Goal: Task Accomplishment & Management: Manage account settings

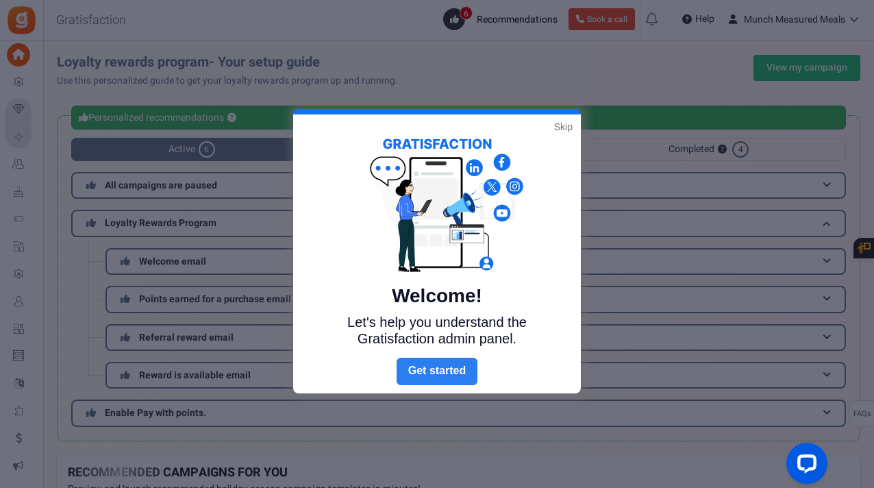
click at [433, 371] on link "Next" at bounding box center [437, 371] width 81 height 27
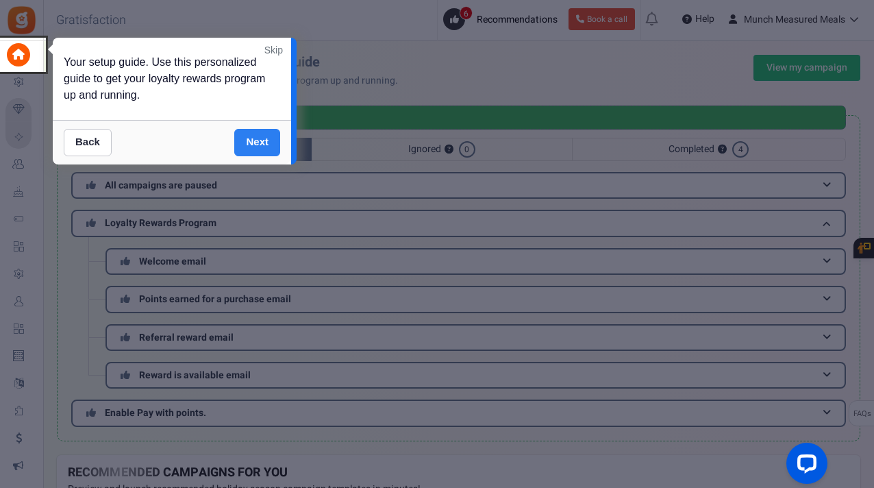
click at [262, 145] on link "Next" at bounding box center [257, 142] width 46 height 27
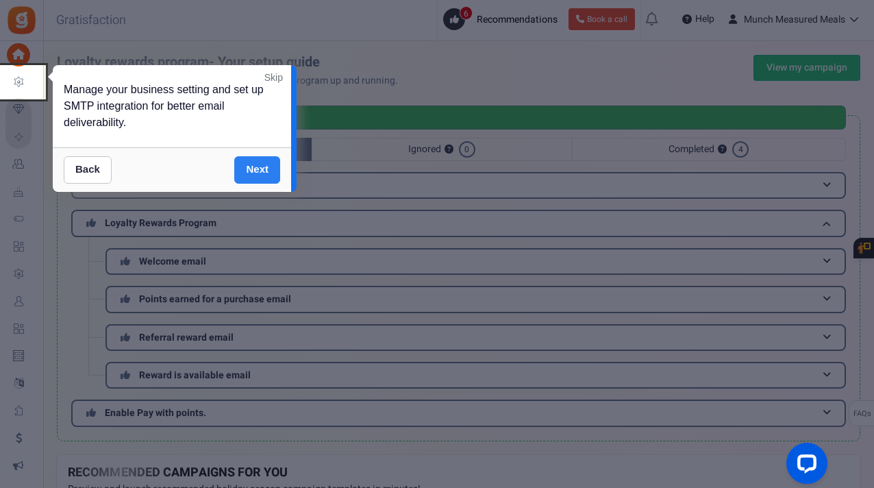
click at [260, 162] on link "Next" at bounding box center [257, 169] width 46 height 27
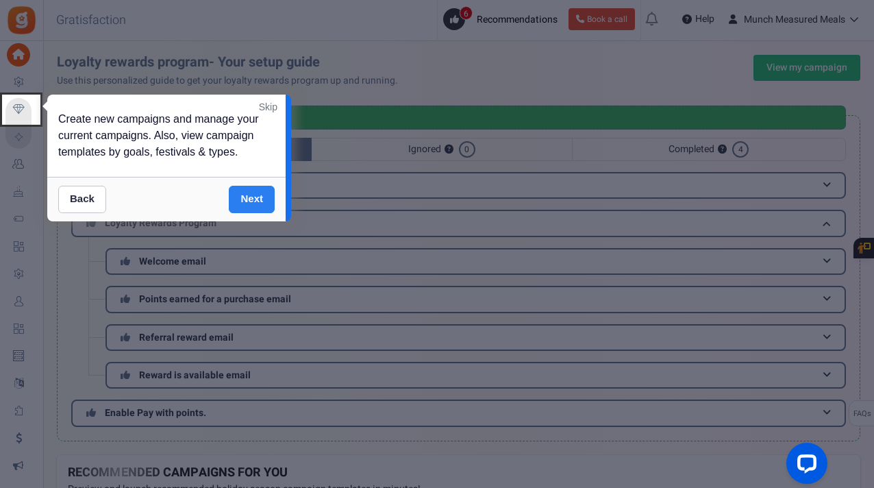
click at [256, 188] on link "Next" at bounding box center [252, 199] width 46 height 27
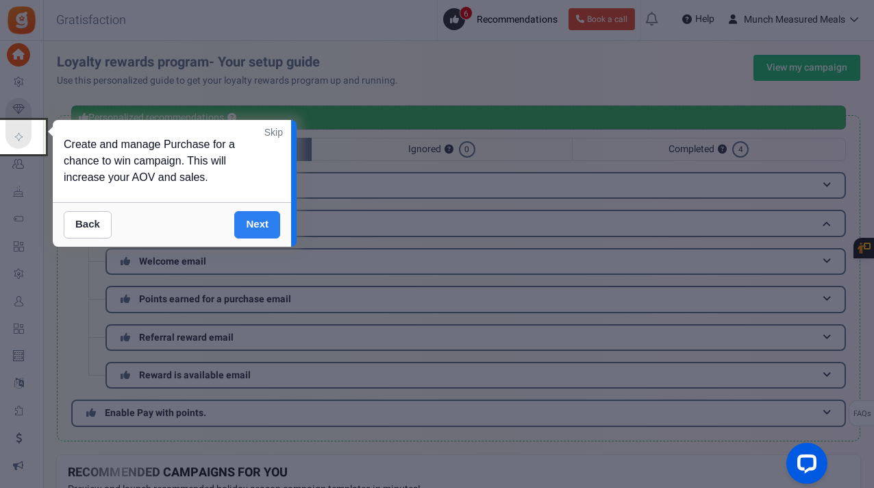
click at [254, 212] on link "Next" at bounding box center [257, 224] width 46 height 27
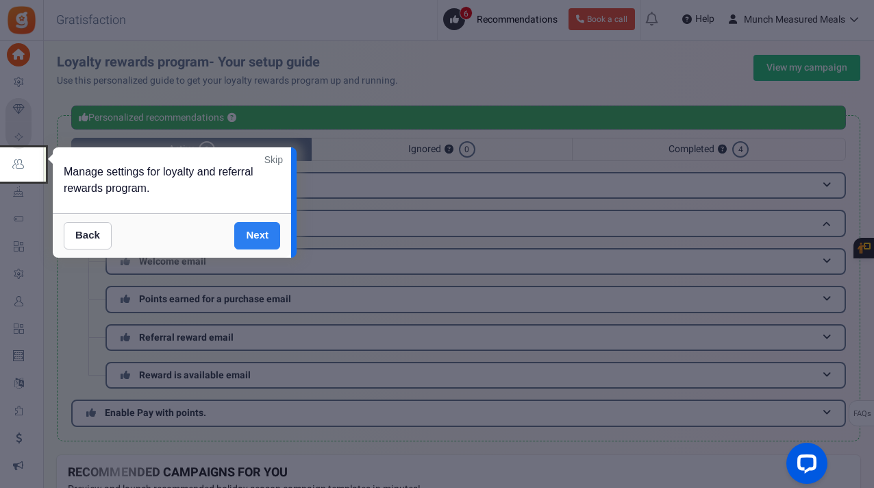
click at [254, 224] on link "Next" at bounding box center [257, 235] width 46 height 27
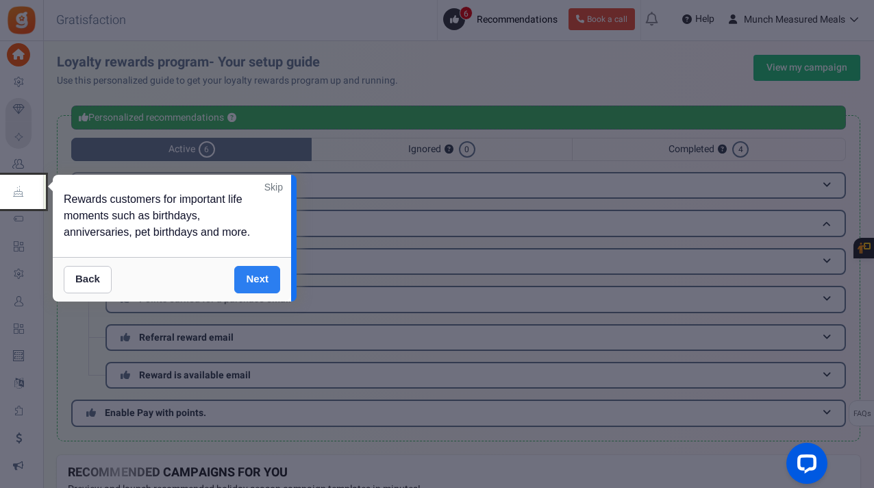
click at [258, 275] on link "Next" at bounding box center [257, 279] width 46 height 27
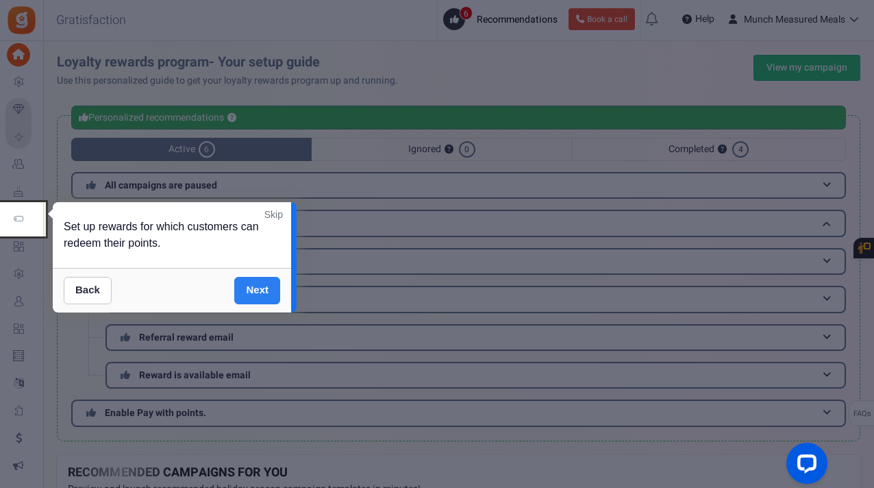
click at [256, 280] on link "Next" at bounding box center [257, 290] width 46 height 27
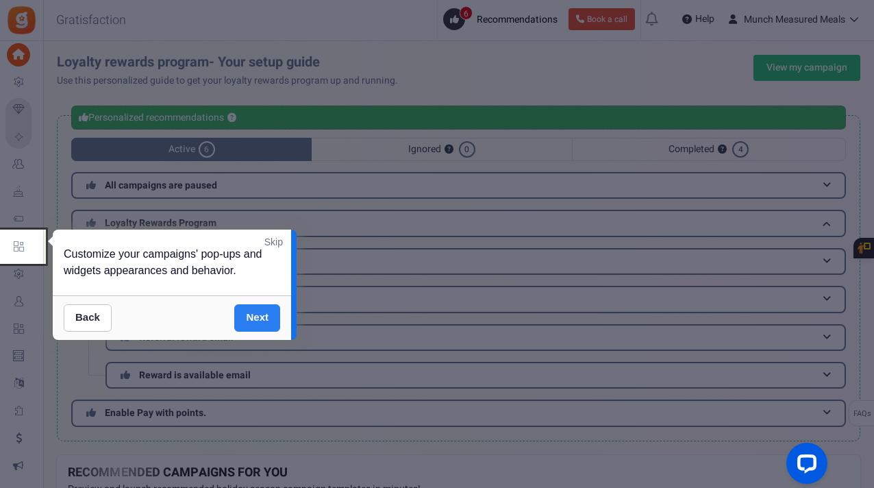
click at [256, 307] on link "Next" at bounding box center [257, 317] width 46 height 27
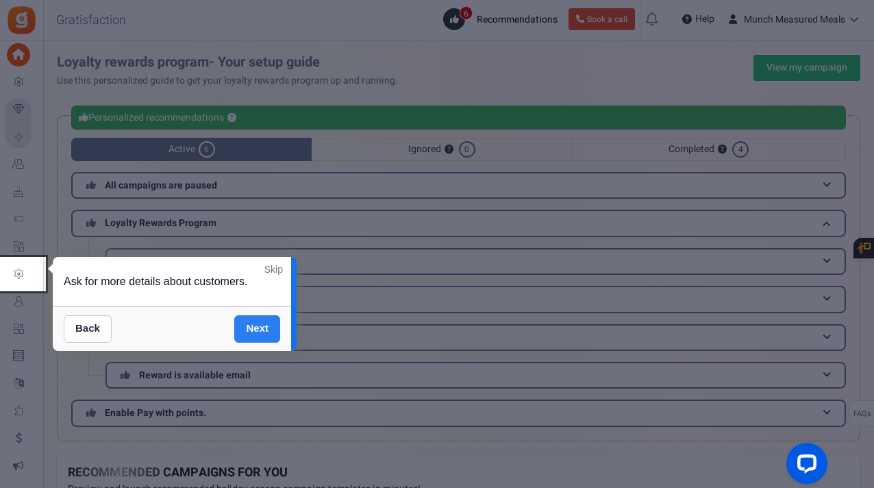
click at [256, 323] on link "Next" at bounding box center [257, 328] width 46 height 27
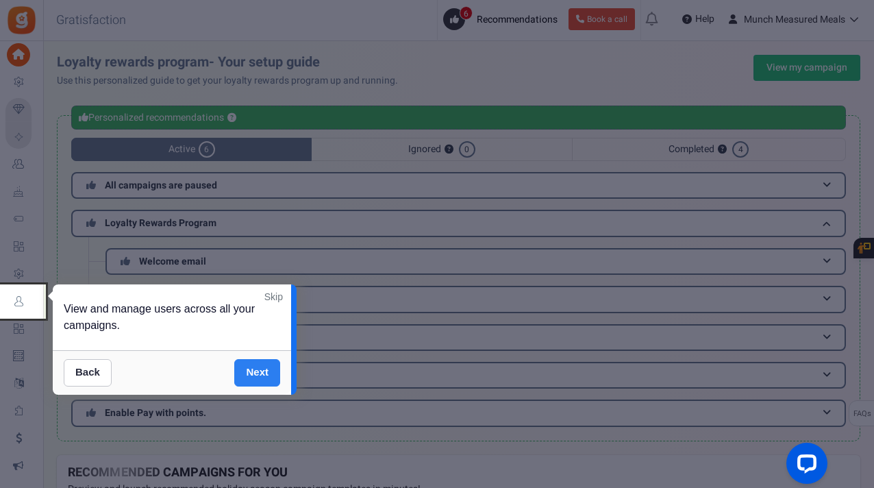
click at [260, 373] on link "Next" at bounding box center [257, 372] width 46 height 27
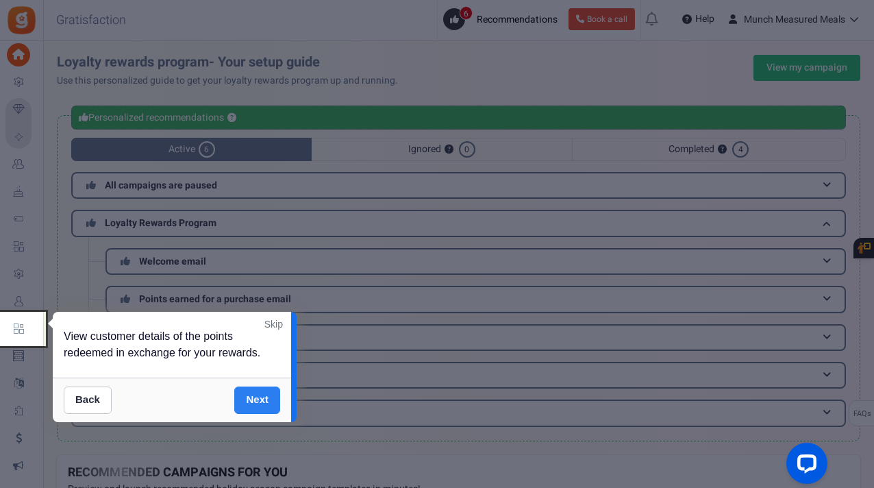
click at [257, 392] on link "Next" at bounding box center [257, 399] width 46 height 27
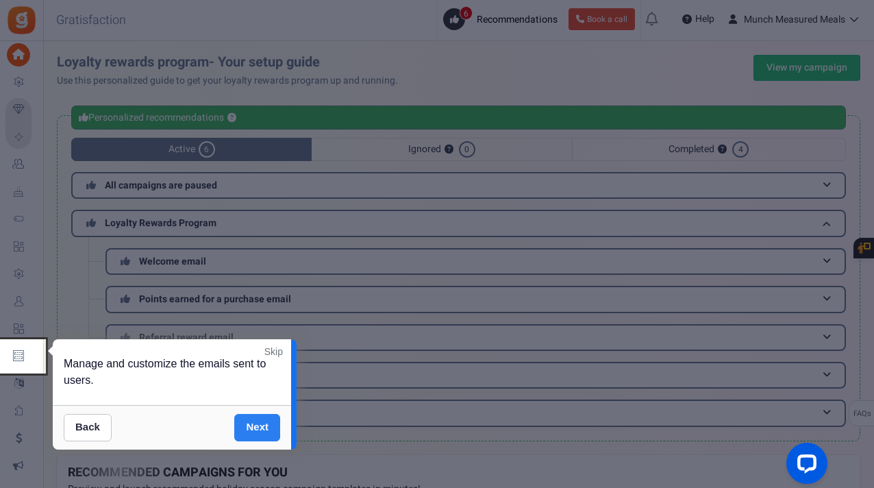
click at [254, 422] on link "Next" at bounding box center [257, 427] width 46 height 27
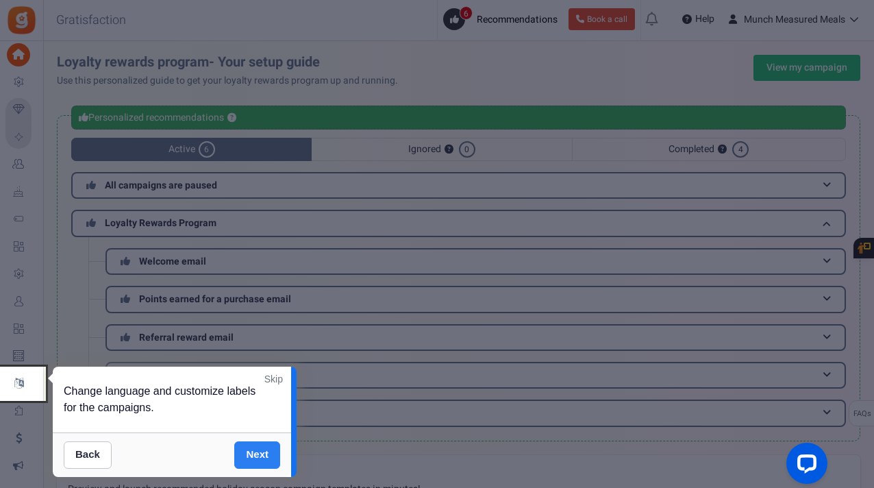
click at [256, 450] on link "Next" at bounding box center [257, 454] width 46 height 27
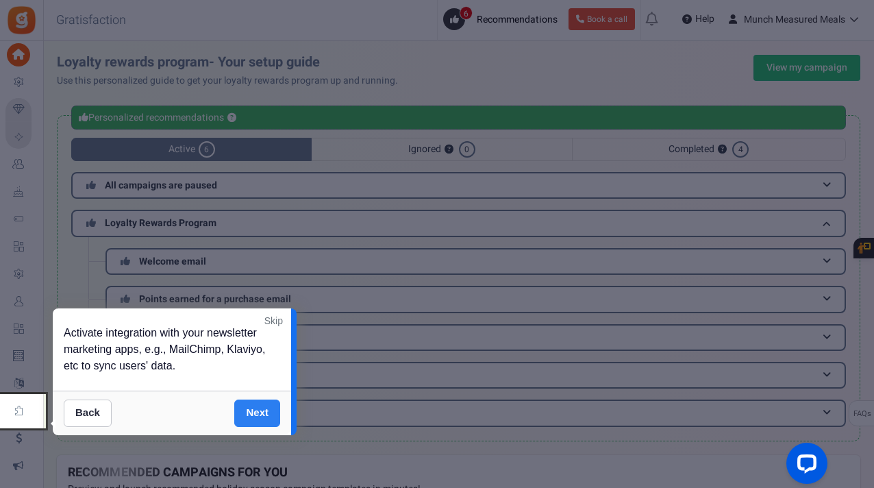
click at [260, 407] on link "Next" at bounding box center [257, 413] width 46 height 27
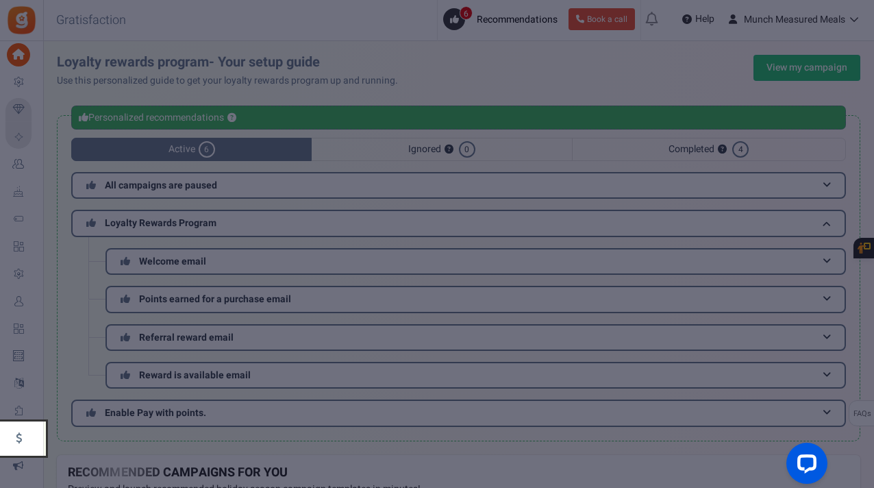
scroll to position [215, 0]
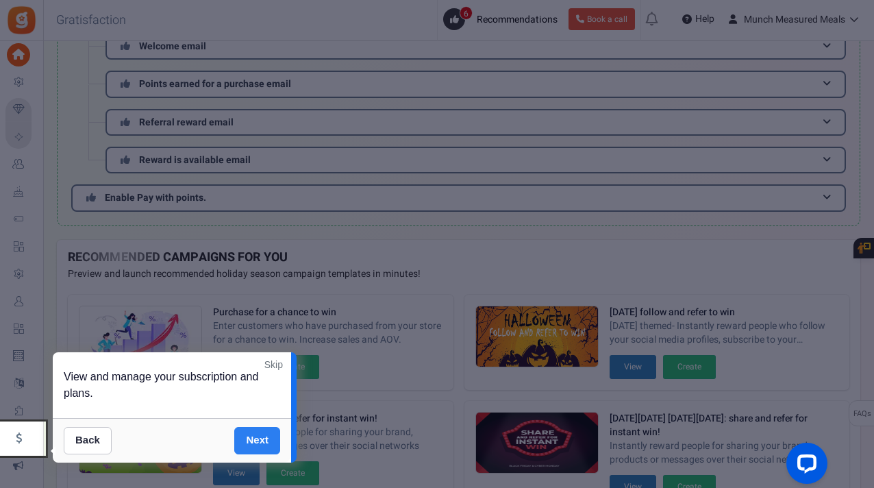
click at [261, 430] on link "Next" at bounding box center [257, 440] width 46 height 27
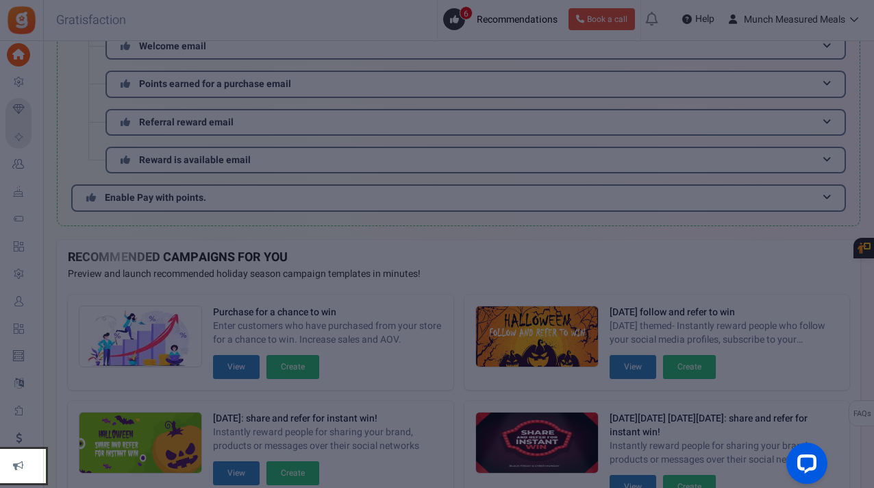
scroll to position [452, 0]
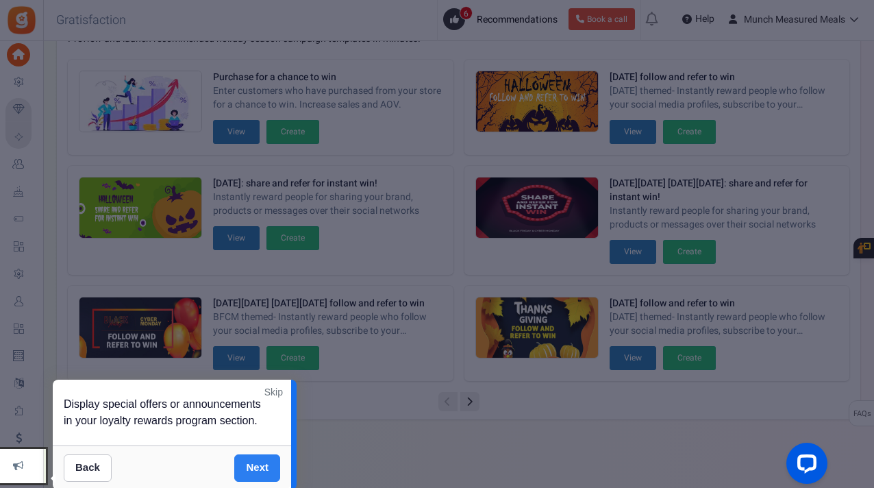
click at [260, 467] on link "Next" at bounding box center [257, 467] width 46 height 27
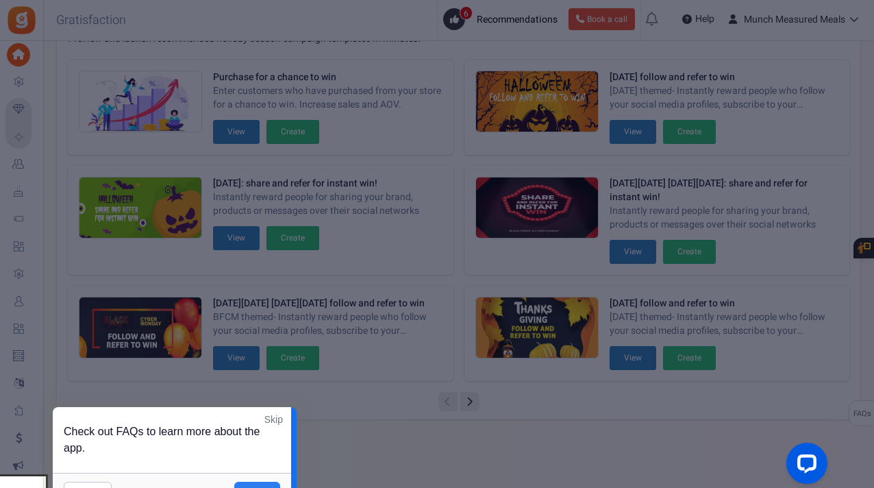
click at [258, 487] on link "Next" at bounding box center [257, 495] width 46 height 27
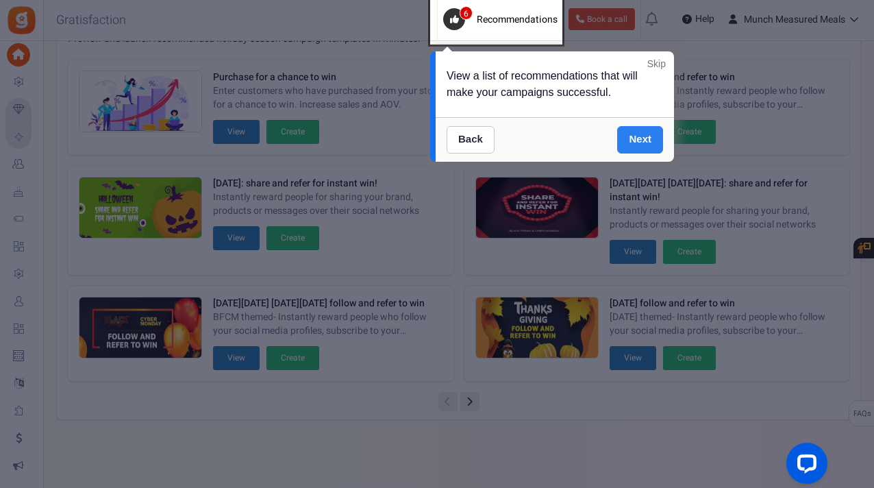
click at [639, 137] on link "Next" at bounding box center [640, 139] width 46 height 27
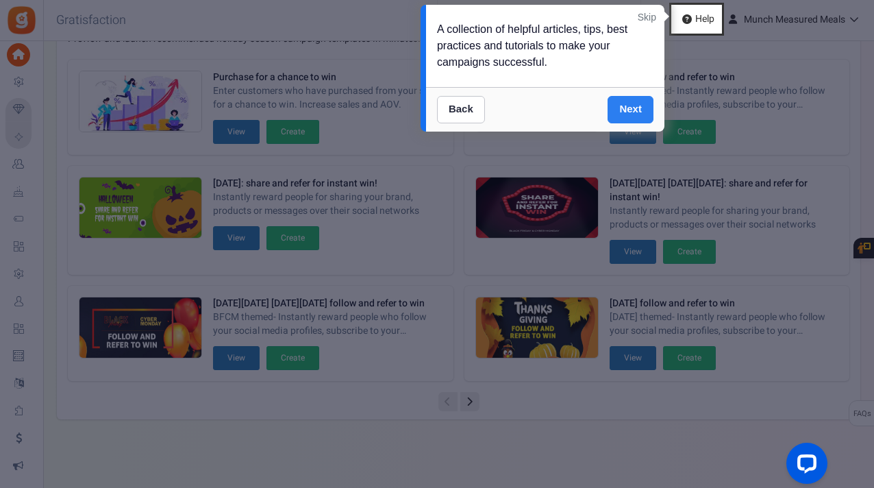
click at [633, 107] on link "Next" at bounding box center [631, 109] width 46 height 27
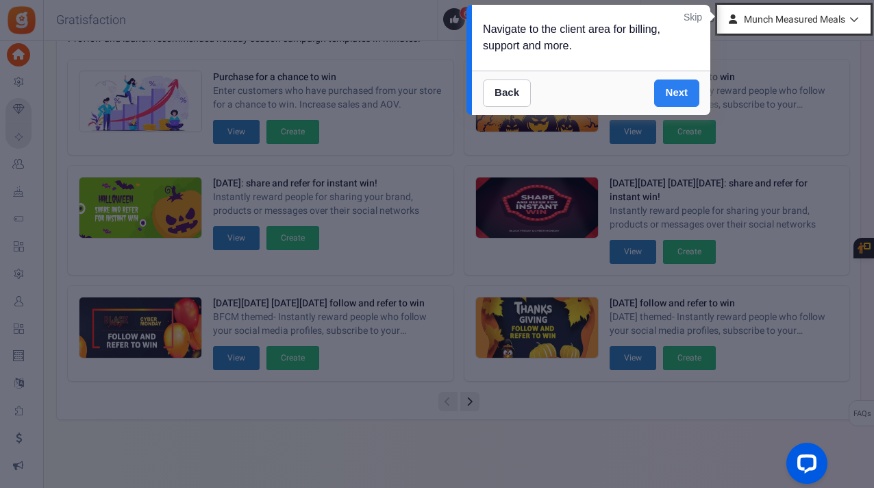
click at [673, 89] on link "Next" at bounding box center [677, 92] width 46 height 27
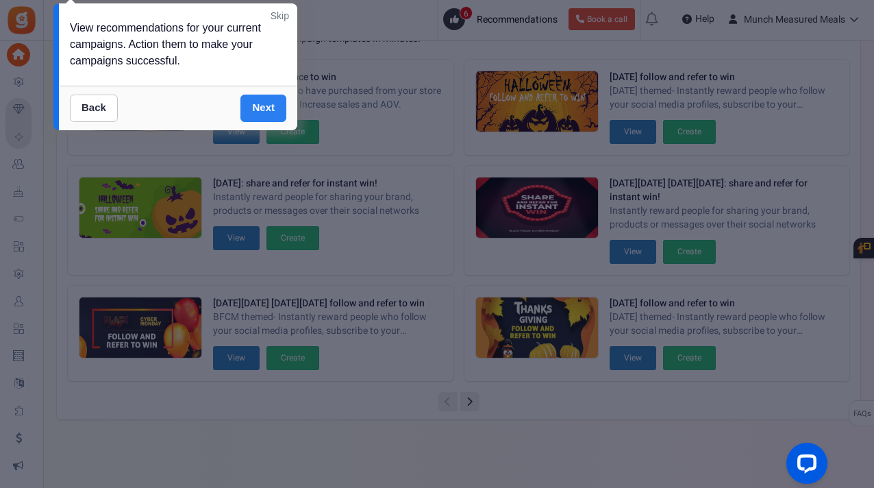
scroll to position [14, 0]
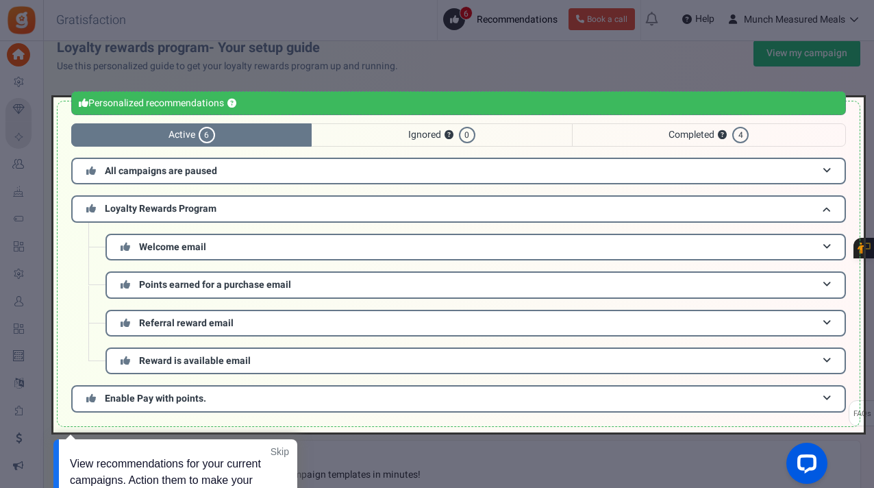
click at [604, 167] on div at bounding box center [458, 264] width 811 height 335
click at [826, 211] on div at bounding box center [458, 264] width 811 height 335
click at [815, 247] on div at bounding box center [458, 264] width 811 height 335
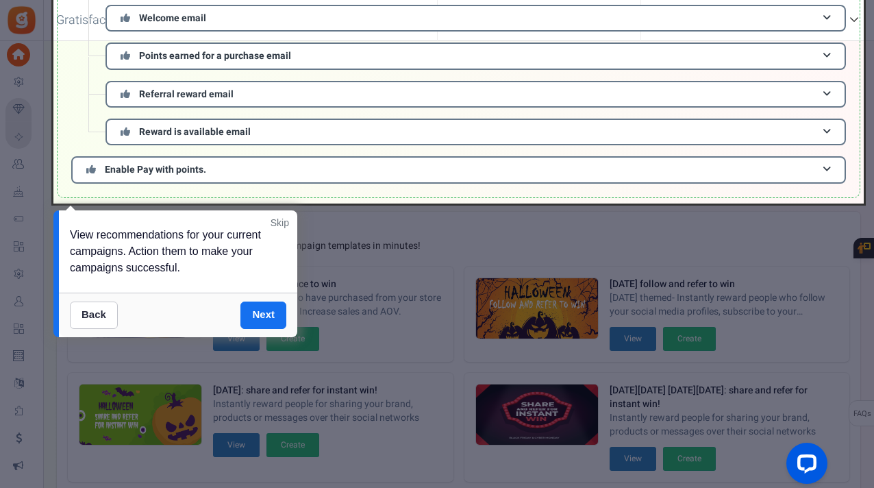
scroll to position [125, 0]
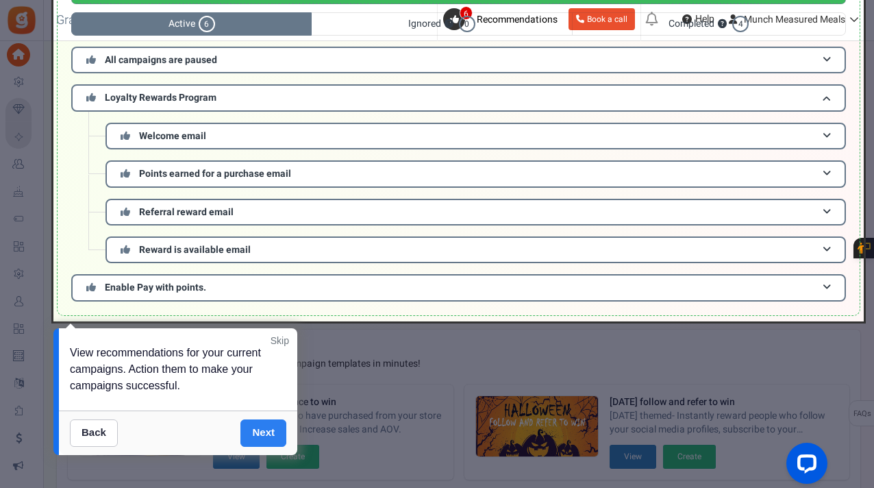
click at [268, 426] on link "Next" at bounding box center [264, 432] width 46 height 27
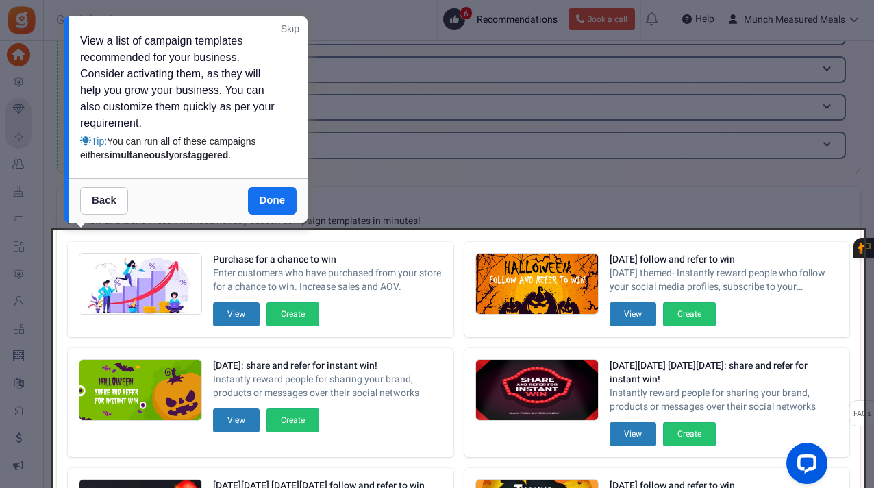
scroll to position [263, 0]
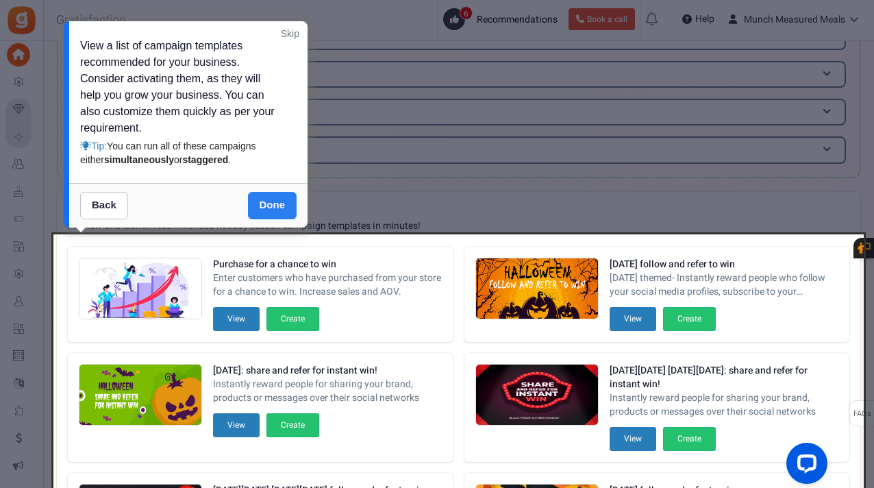
click at [274, 204] on link "Done" at bounding box center [272, 205] width 49 height 27
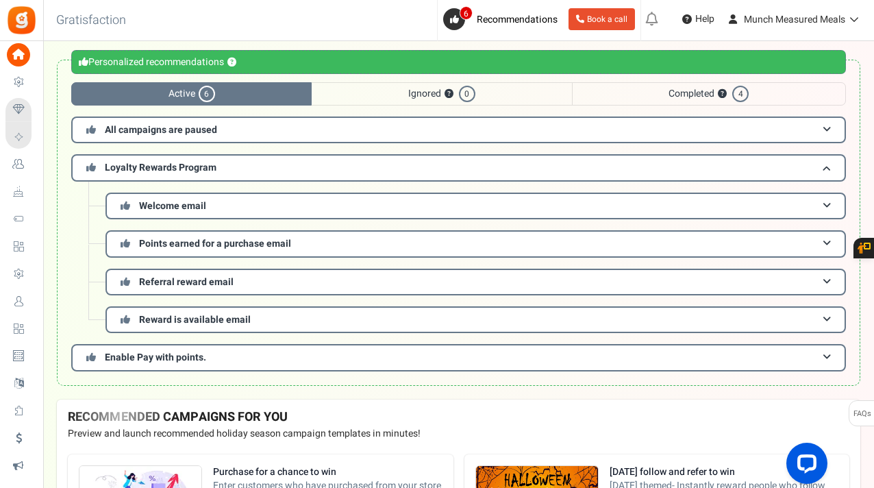
scroll to position [0, 0]
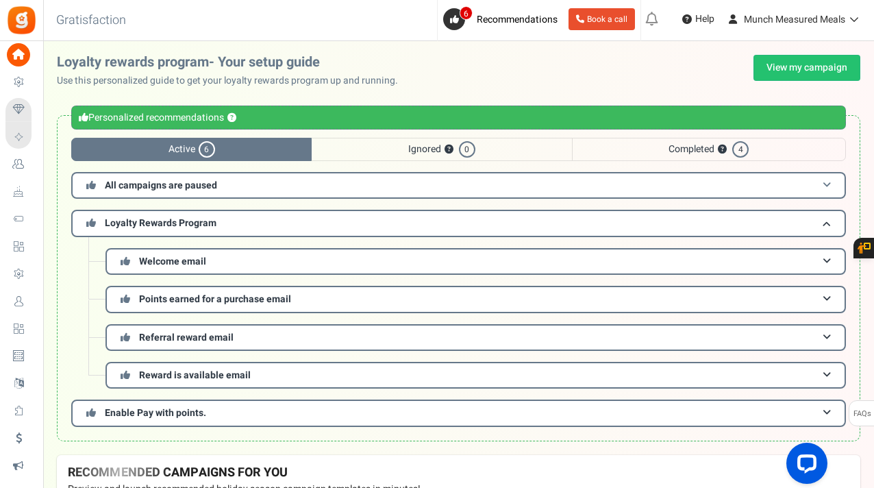
click at [307, 188] on h3 "All campaigns are paused" at bounding box center [458, 185] width 775 height 27
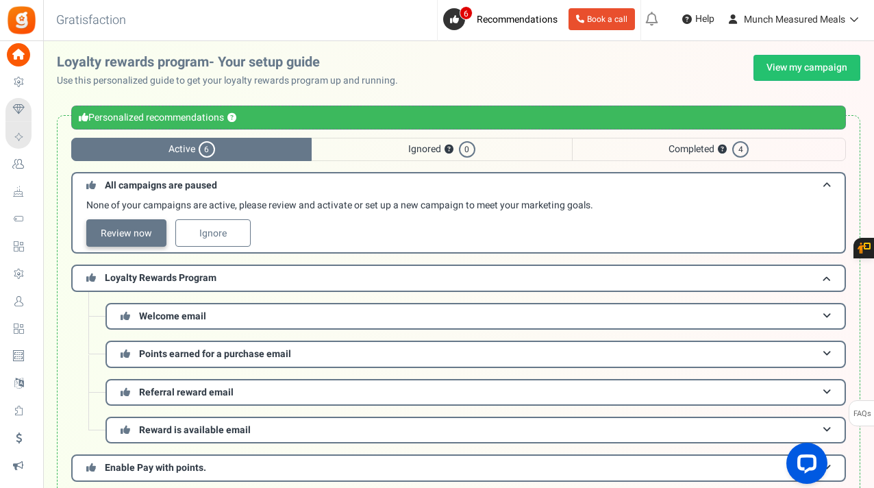
click at [126, 232] on link "Review now" at bounding box center [126, 232] width 80 height 27
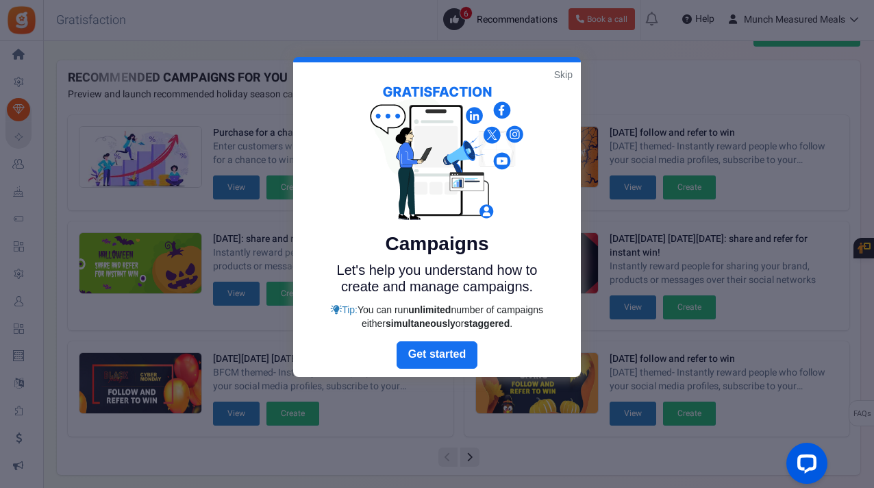
scroll to position [33, 0]
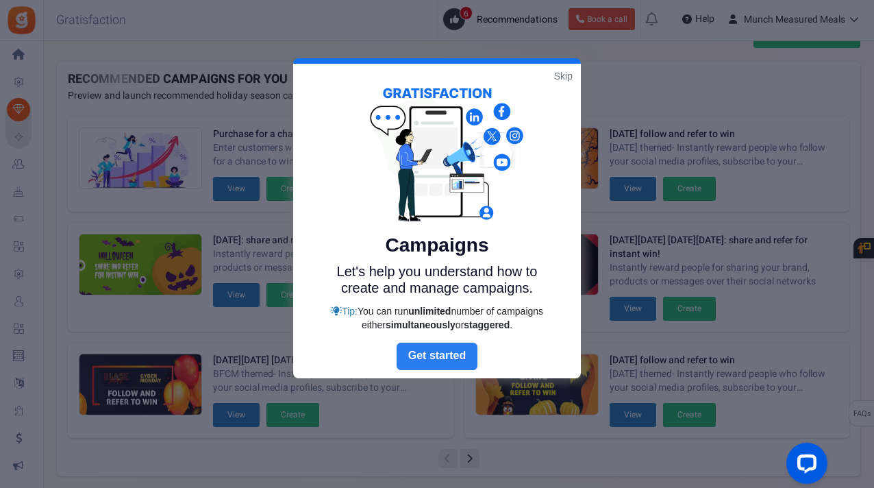
click at [448, 356] on link "Next" at bounding box center [437, 356] width 81 height 27
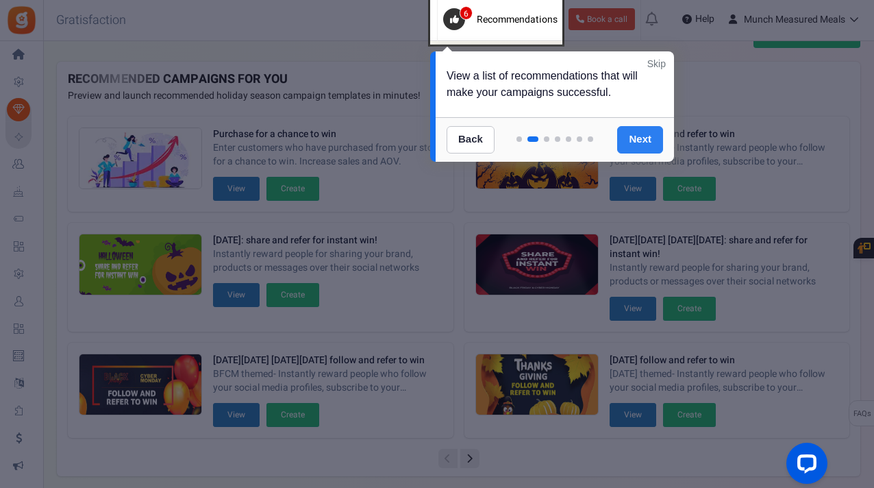
click at [626, 138] on link "Next" at bounding box center [640, 139] width 46 height 27
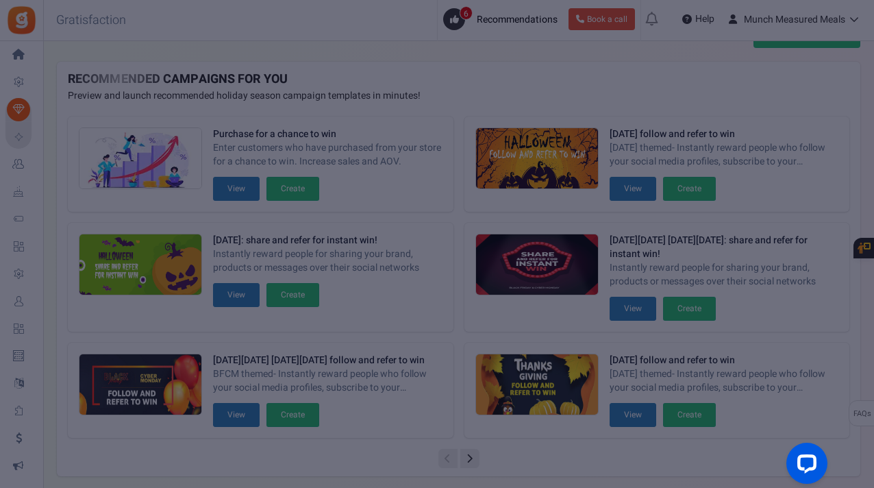
scroll to position [687, 0]
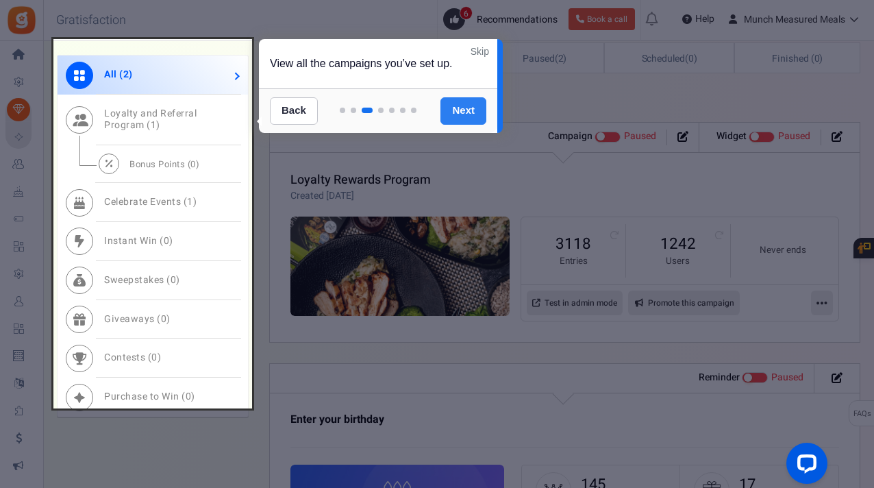
click at [462, 111] on link "Next" at bounding box center [464, 110] width 46 height 27
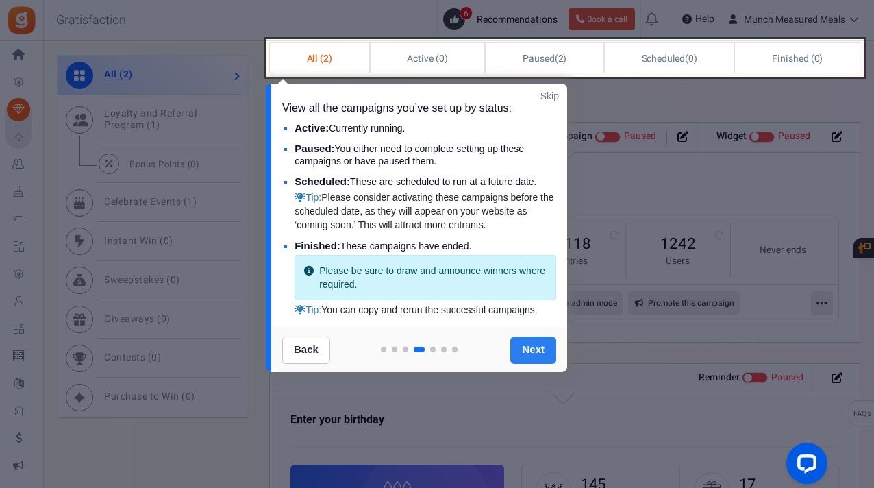
click at [520, 346] on link "Next" at bounding box center [534, 349] width 46 height 27
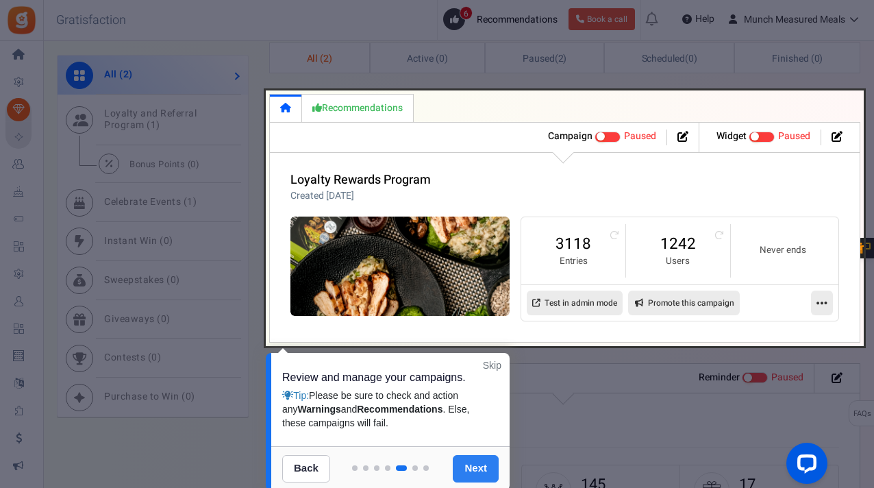
click at [471, 475] on link "Next" at bounding box center [476, 468] width 46 height 27
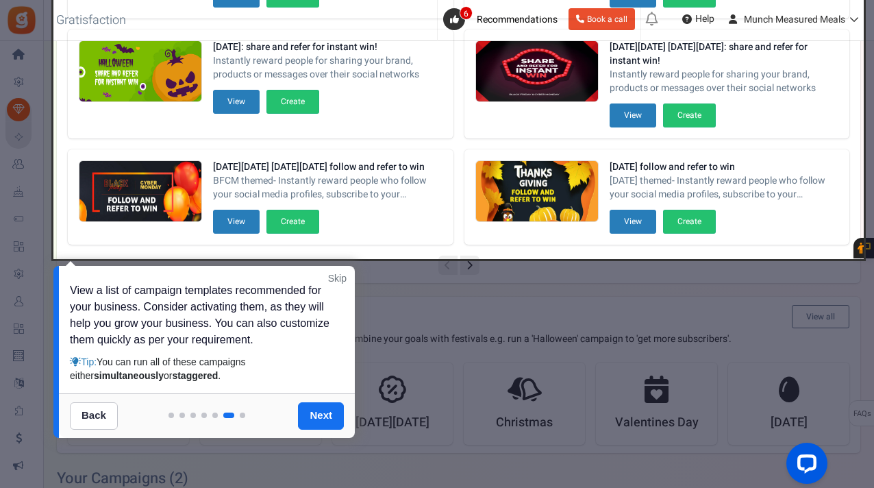
scroll to position [223, 0]
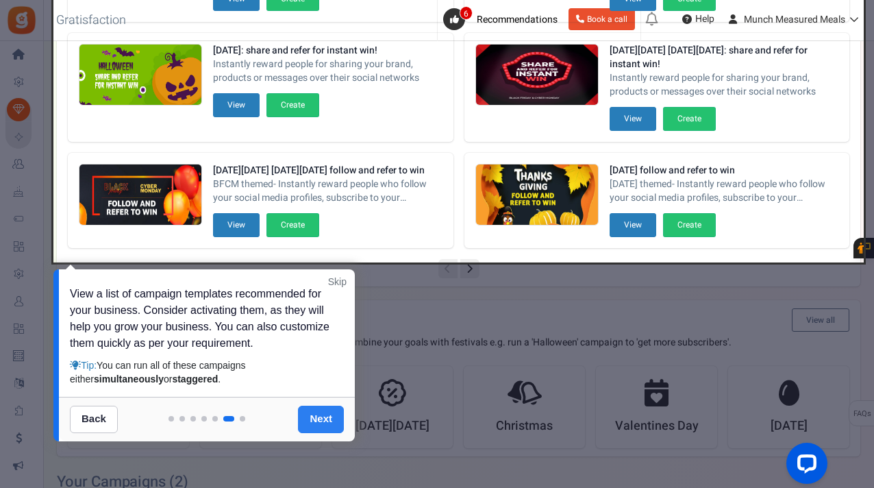
click at [319, 417] on link "Next" at bounding box center [321, 419] width 46 height 27
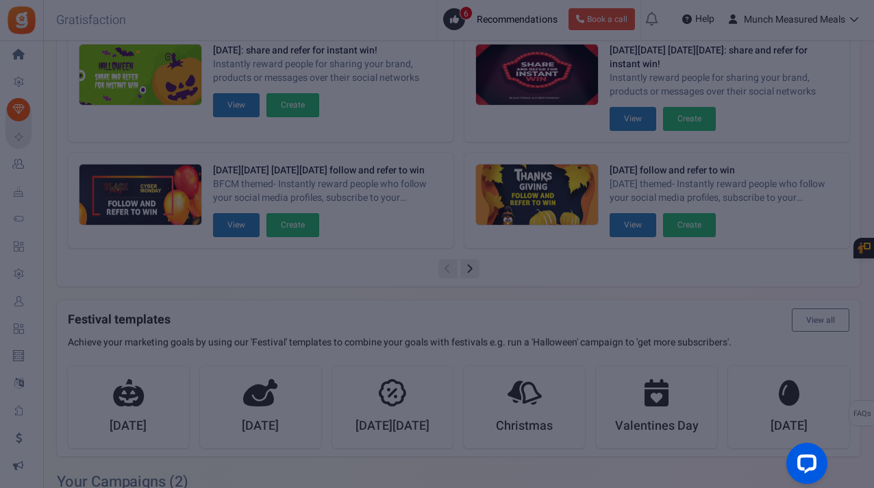
scroll to position [0, 0]
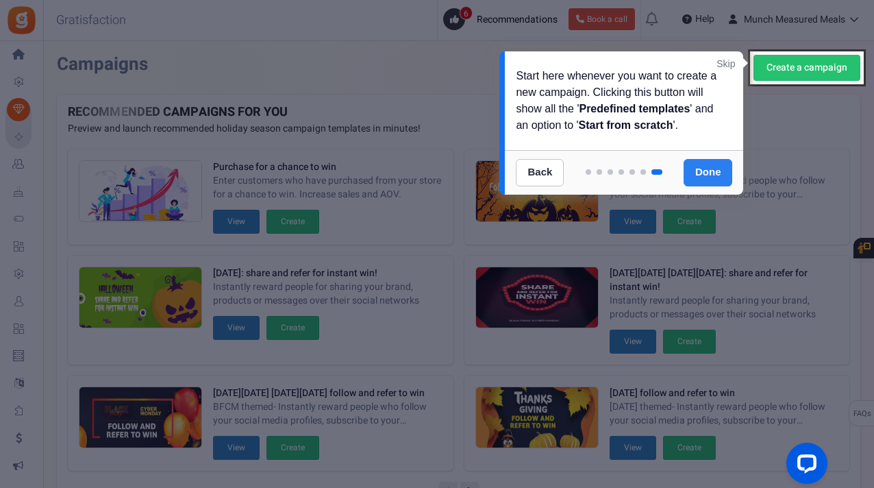
click at [700, 170] on link "Done" at bounding box center [708, 172] width 49 height 27
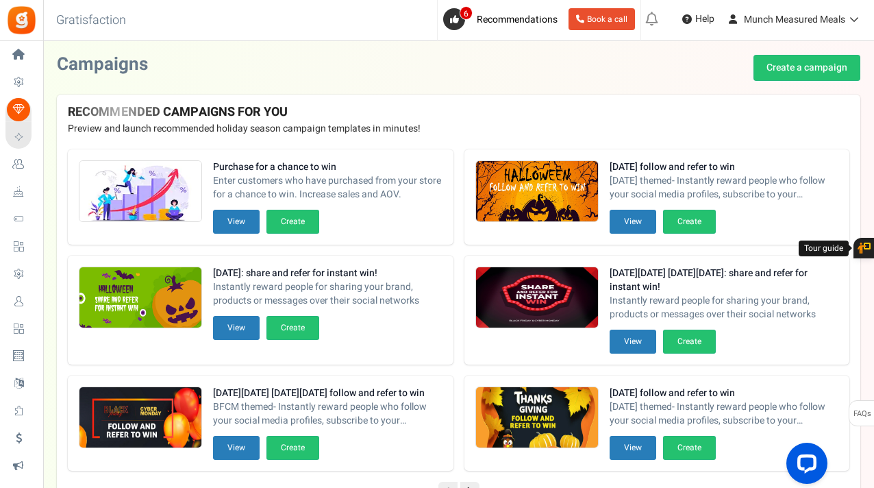
click at [694, 143] on div "Purchase for a chance to win Enter customers who have purchased from your store…" at bounding box center [459, 309] width 804 height 343
click at [491, 19] on span "Recommendations" at bounding box center [517, 19] width 81 height 14
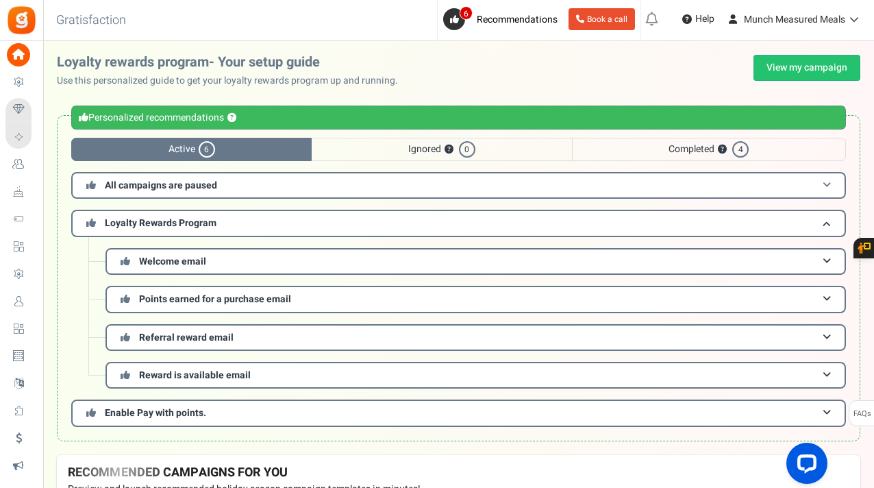
click at [264, 186] on h3 "All campaigns are paused" at bounding box center [458, 185] width 775 height 27
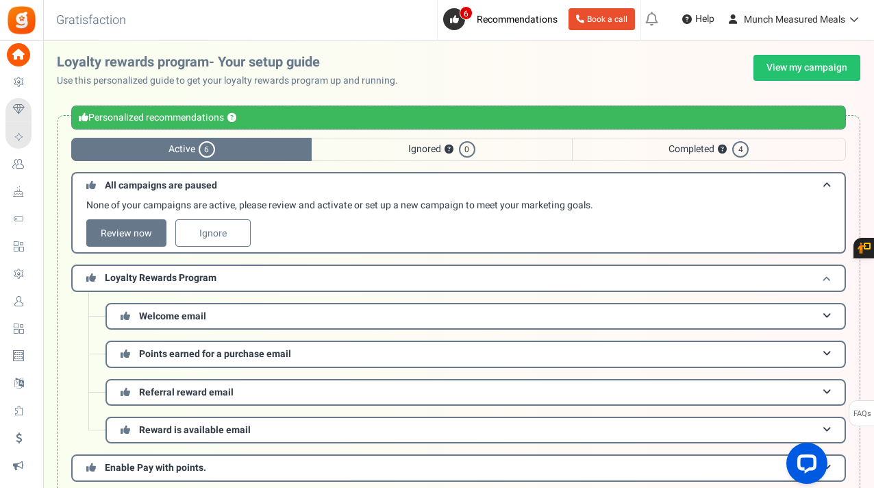
click at [208, 285] on h3 "Loyalty Rewards Program" at bounding box center [458, 278] width 775 height 27
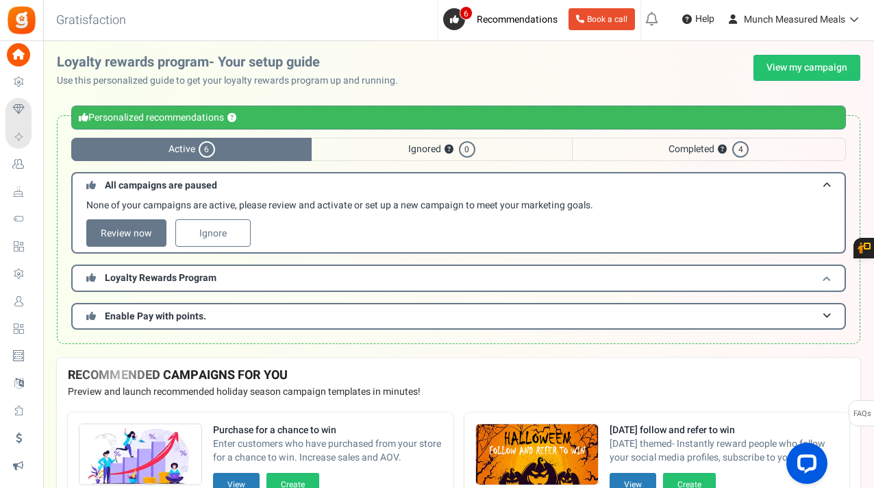
click at [208, 285] on h3 "Loyalty Rewards Program" at bounding box center [458, 278] width 775 height 27
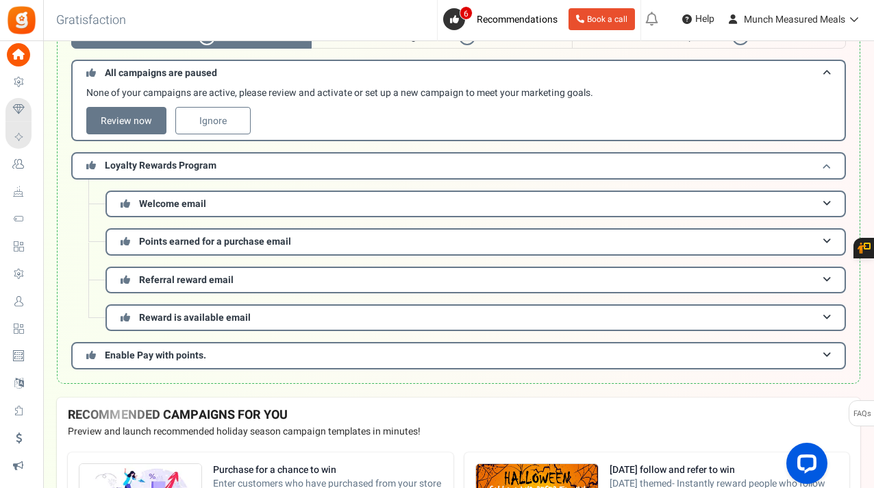
scroll to position [128, 0]
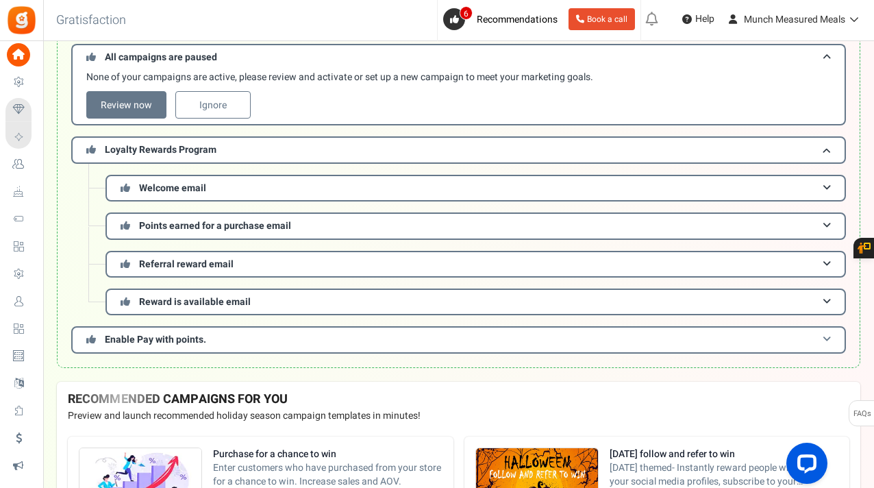
click at [212, 345] on h3 "Enable Pay with points." at bounding box center [458, 339] width 775 height 27
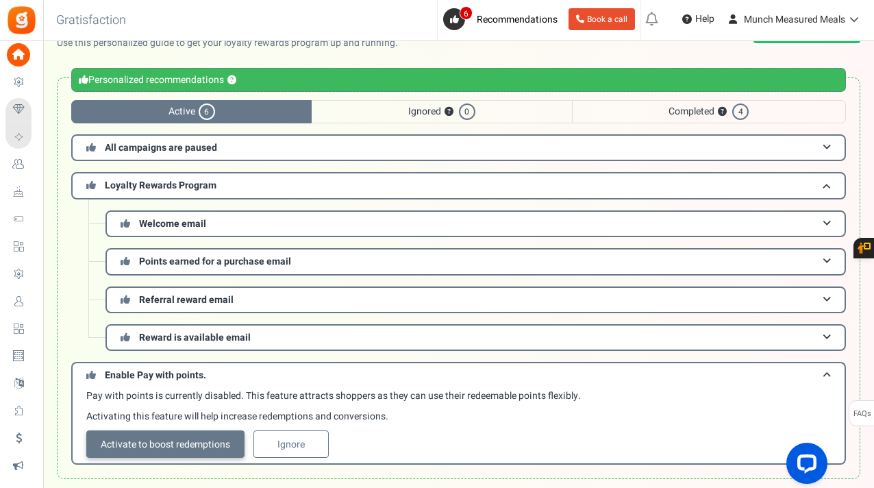
scroll to position [18, 0]
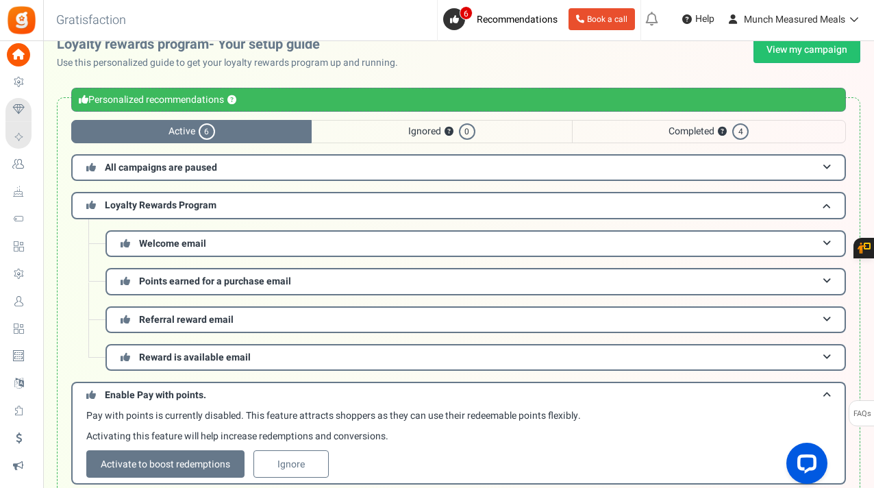
click at [656, 131] on span "Completed ? 4" at bounding box center [709, 131] width 274 height 23
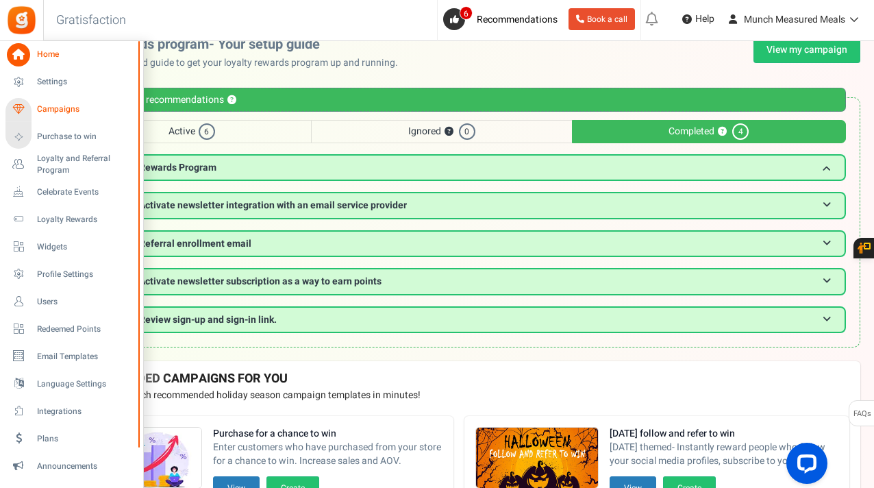
click at [61, 111] on span "Campaigns" at bounding box center [85, 109] width 96 height 12
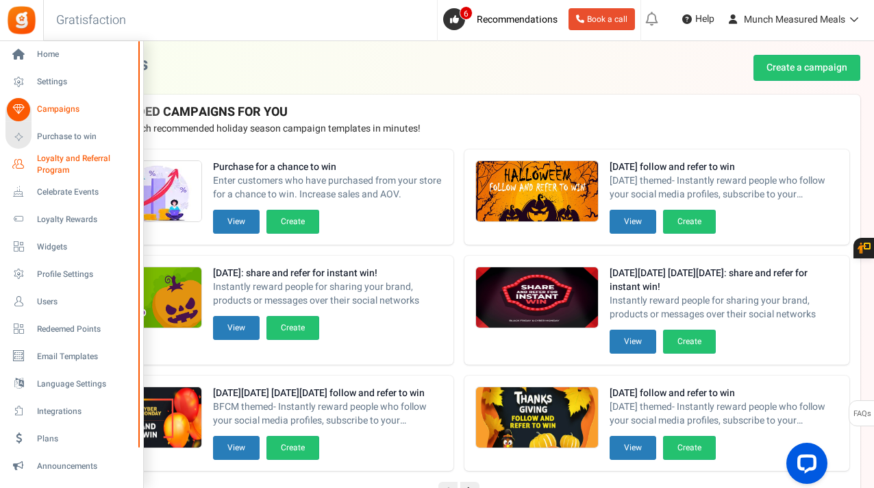
click at [61, 163] on span "Loyalty and Referral Program" at bounding box center [87, 164] width 100 height 23
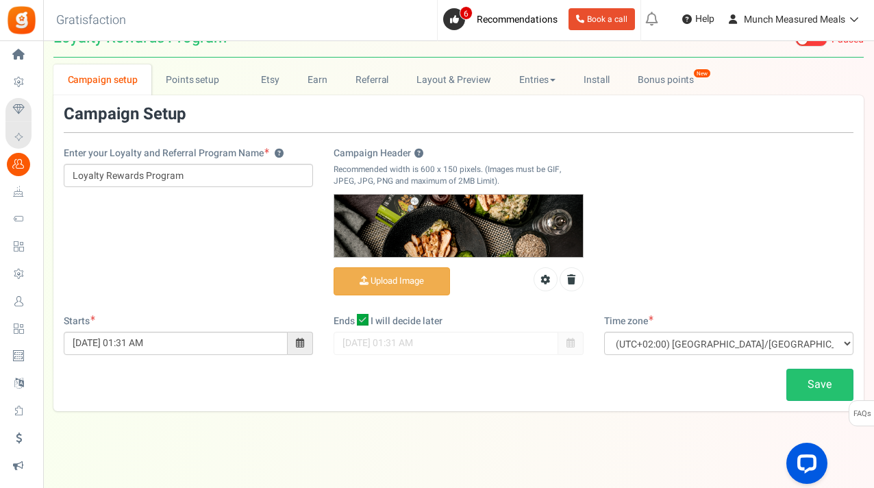
scroll to position [35, 0]
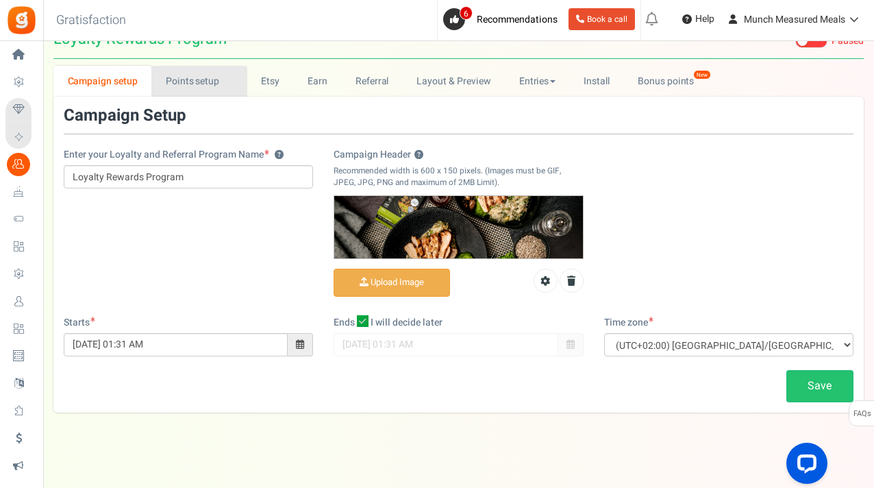
click at [219, 77] on link "Points setup New" at bounding box center [198, 81] width 95 height 31
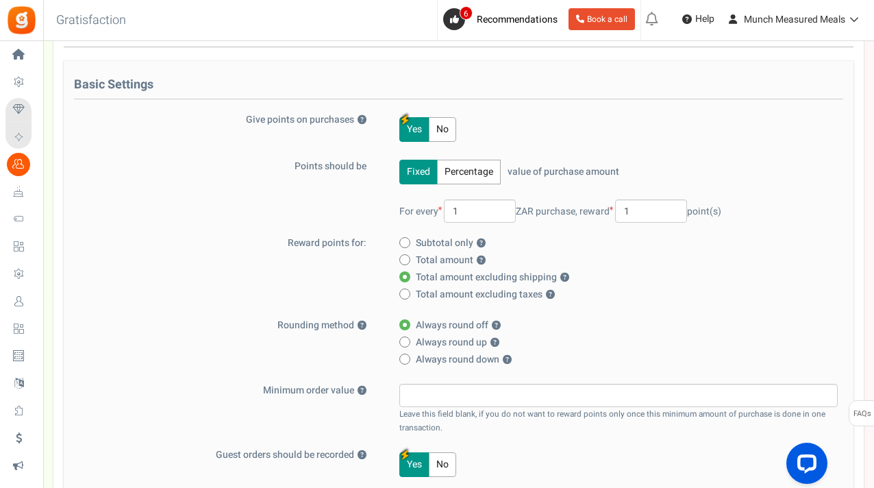
scroll to position [136, 0]
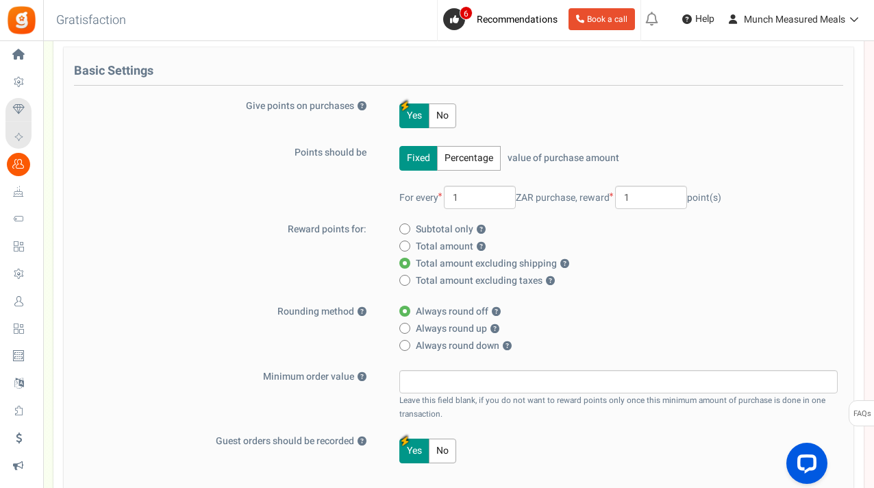
click at [473, 163] on button "Percentage" at bounding box center [469, 158] width 64 height 25
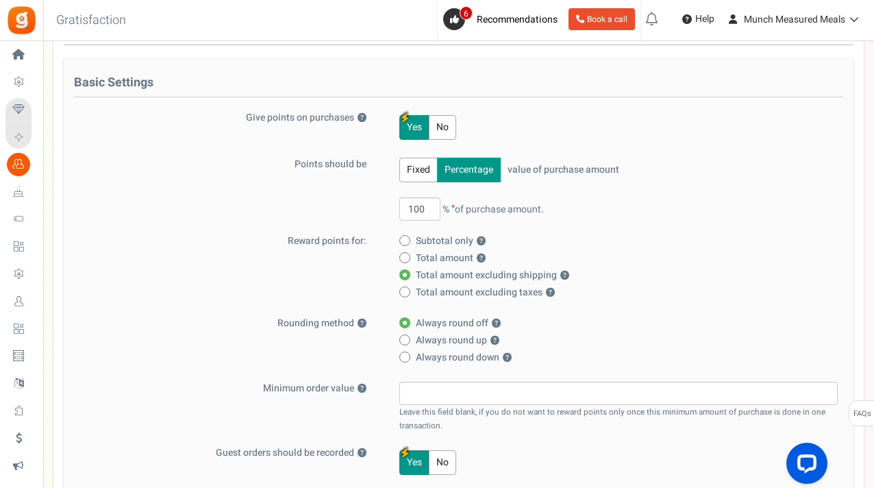
scroll to position [123, 0]
click at [428, 209] on input "100" at bounding box center [420, 210] width 41 height 23
drag, startPoint x: 428, startPoint y: 209, endPoint x: 398, endPoint y: 208, distance: 30.2
click at [398, 208] on div "Fixed Percentage value of purchase amount 100 % of purchase amount. For every 1…" at bounding box center [611, 197] width 454 height 77
type input "10"
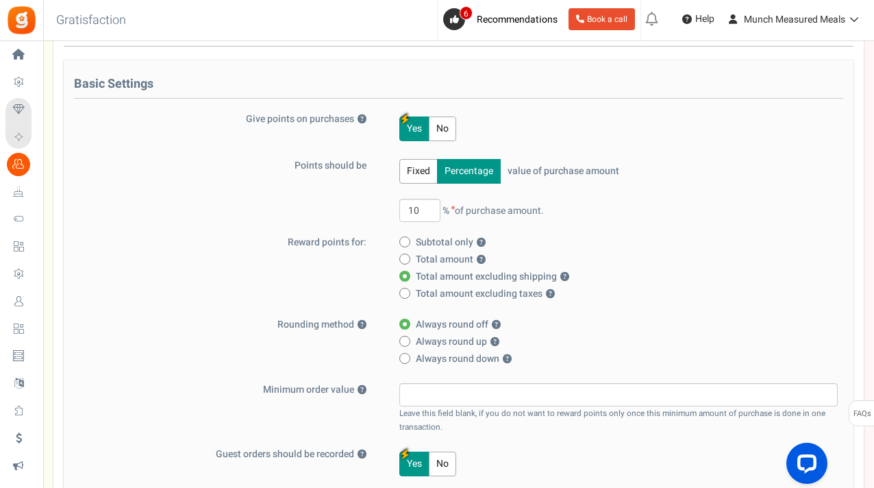
click at [613, 242] on label "Subtotal only ?" at bounding box center [615, 243] width 430 height 14
click at [408, 242] on input "Subtotal only ?" at bounding box center [404, 242] width 9 height 9
radio input "true"
radio input "false"
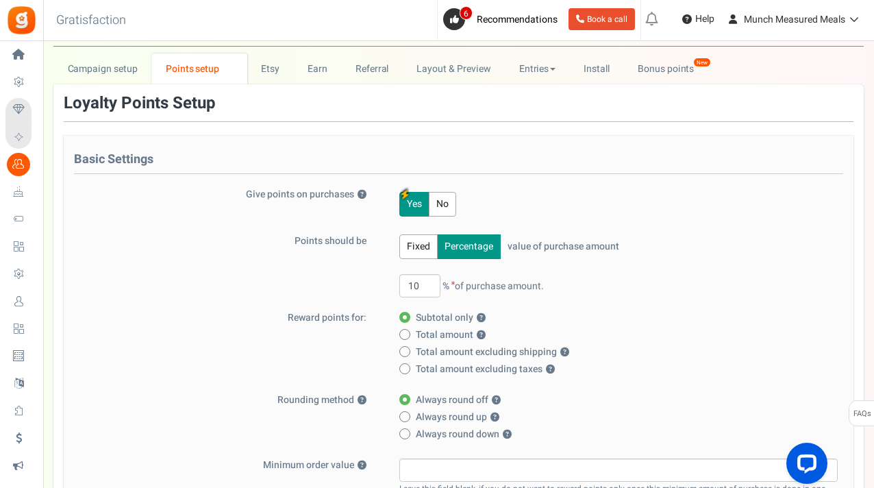
scroll to position [49, 0]
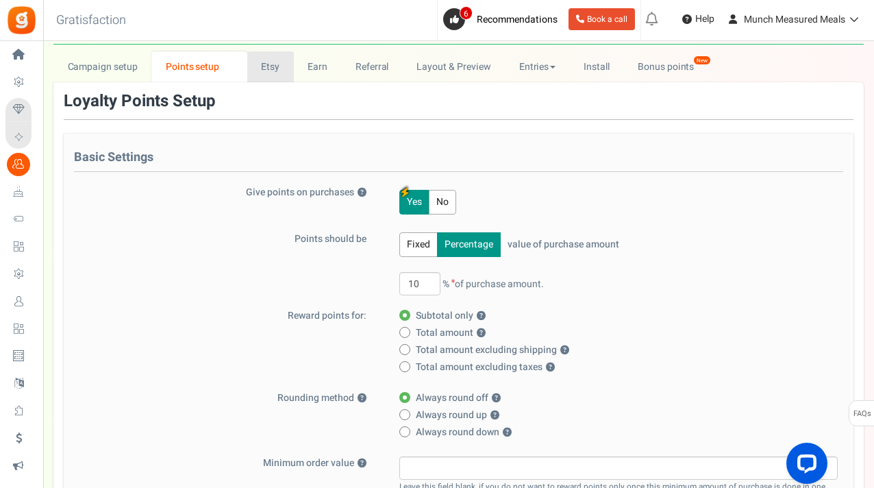
click at [275, 65] on link "Etsy" at bounding box center [270, 66] width 47 height 31
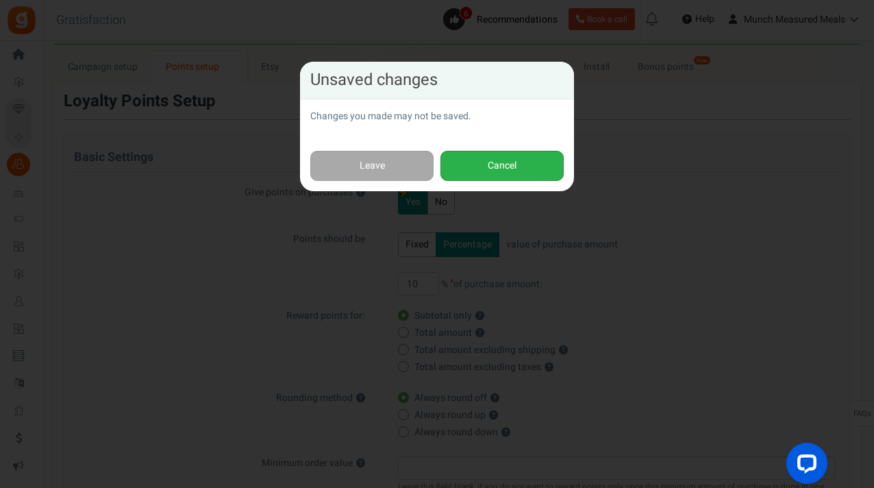
click at [471, 166] on button "Cancel" at bounding box center [502, 166] width 123 height 31
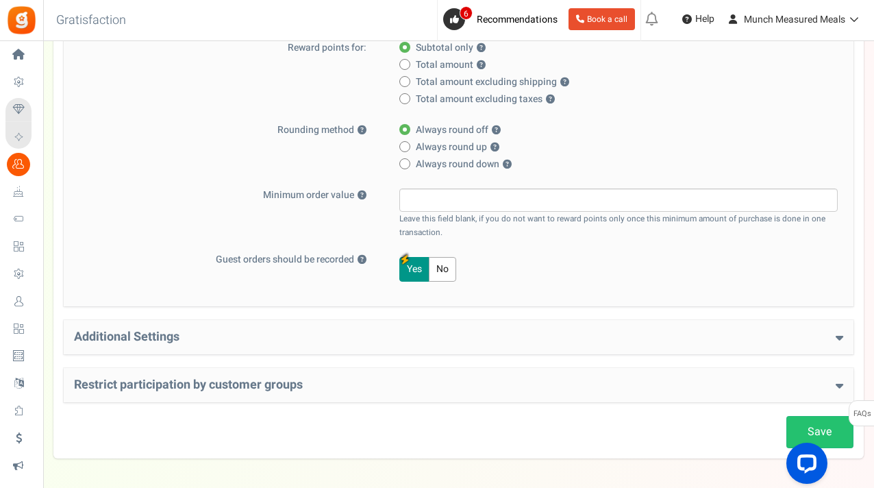
scroll to position [322, 0]
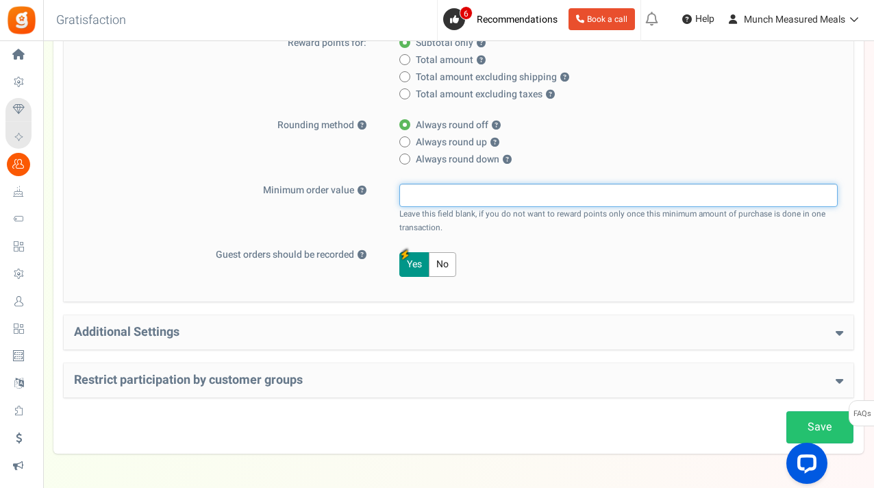
click at [462, 197] on input "text" at bounding box center [619, 195] width 439 height 23
type input "1000"
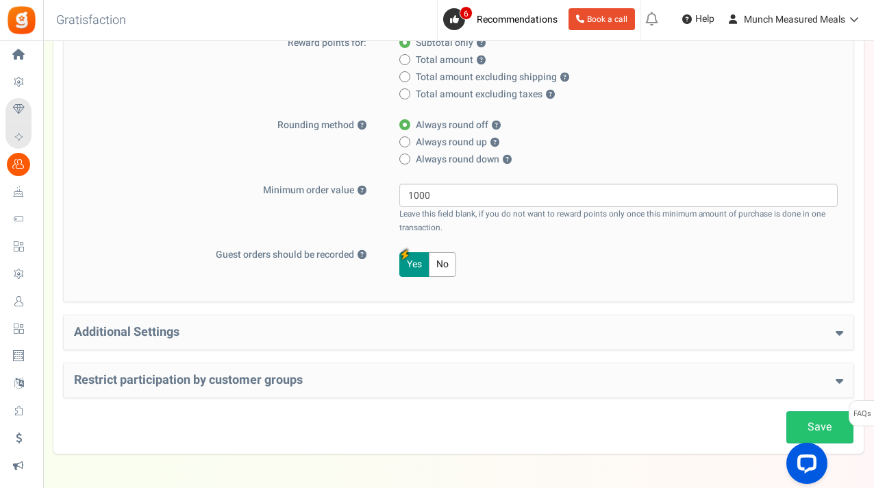
click at [612, 148] on label "Always round up ?" at bounding box center [615, 143] width 430 height 14
click at [408, 147] on input "Always round up ?" at bounding box center [404, 142] width 9 height 9
radio input "true"
radio input "false"
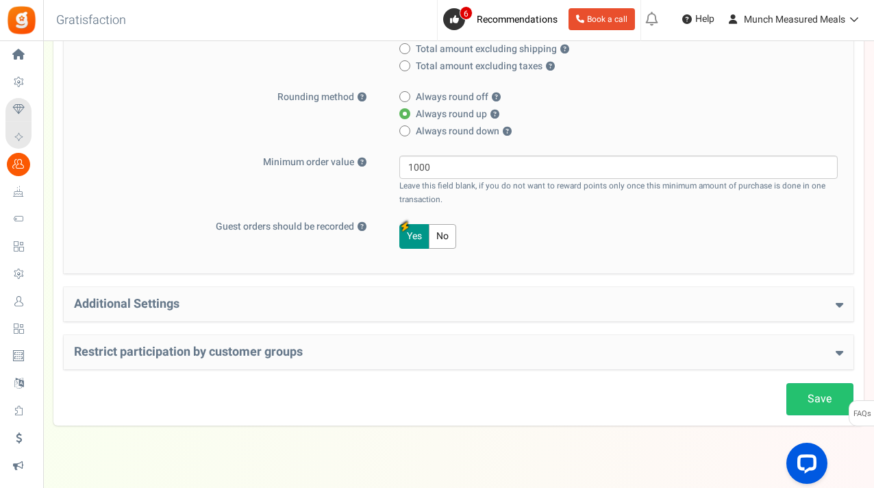
scroll to position [352, 0]
click at [462, 295] on div "Additional Settings Welcome Bonus ? Yes No Enter Welcome Points 100 Welcome Not…" at bounding box center [459, 303] width 790 height 34
click at [441, 301] on h4 "Additional Settings" at bounding box center [459, 303] width 770 height 14
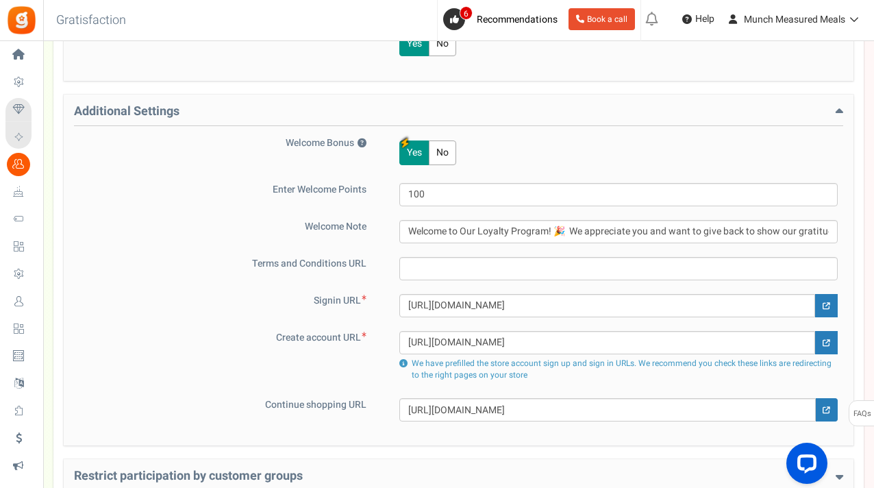
scroll to position [547, 0]
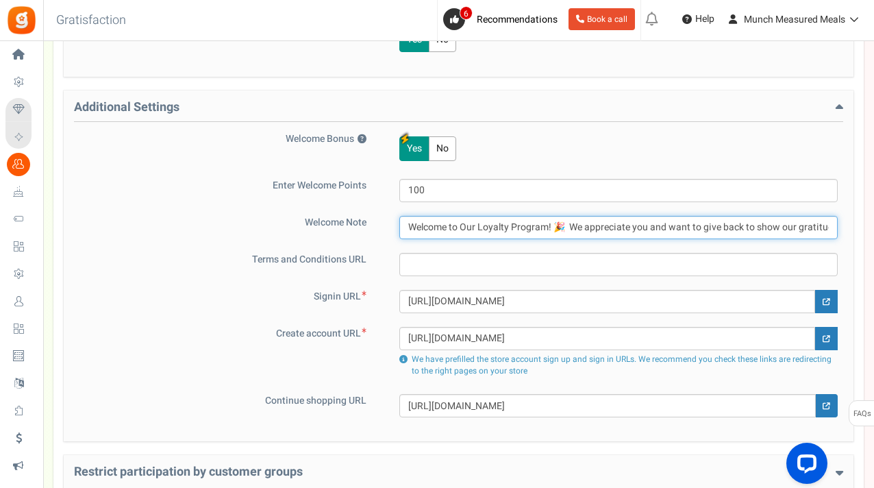
click at [748, 226] on input "Welcome to Our Loyalty Program! 🎉 We appreciate you and want to give back to sh…" at bounding box center [619, 227] width 439 height 23
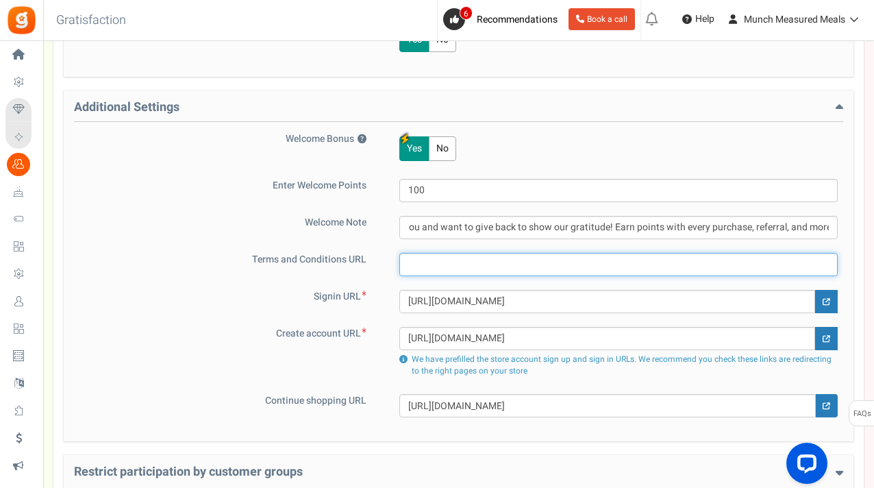
scroll to position [0, 0]
click at [467, 265] on input "text" at bounding box center [619, 264] width 439 height 23
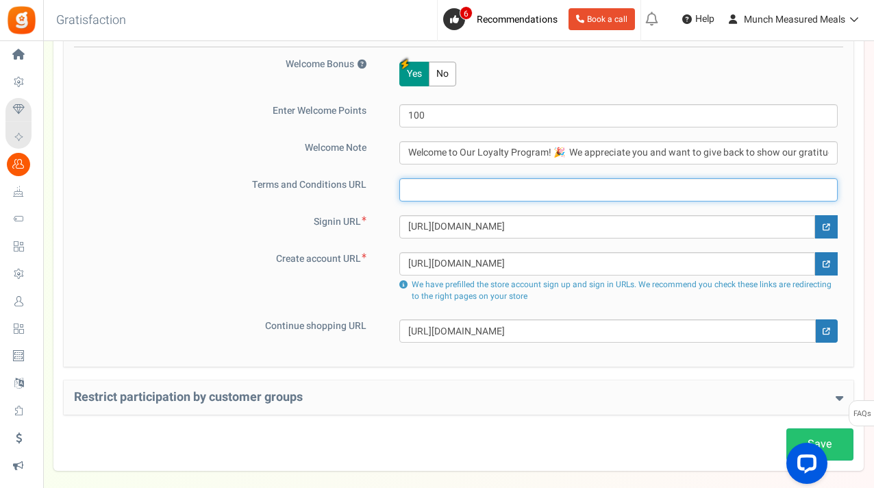
scroll to position [687, 0]
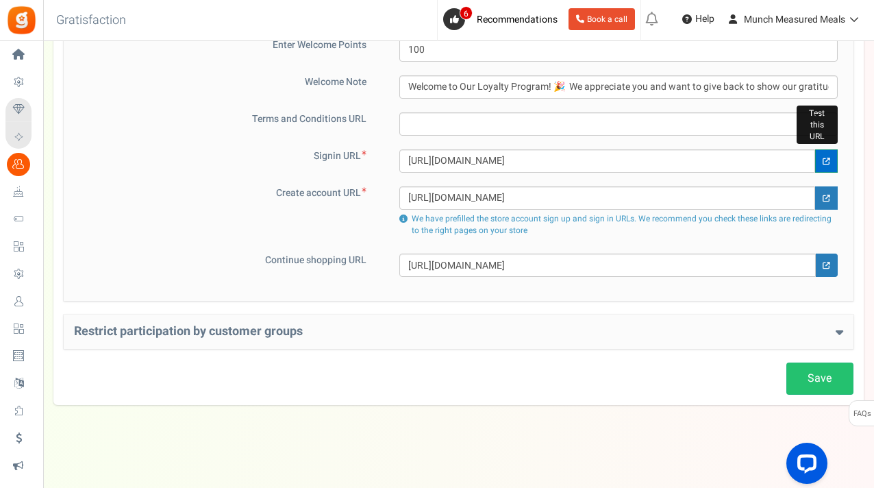
click at [831, 156] on link at bounding box center [826, 160] width 23 height 23
click at [825, 197] on icon at bounding box center [827, 199] width 8 height 8
click at [835, 158] on link at bounding box center [826, 160] width 23 height 23
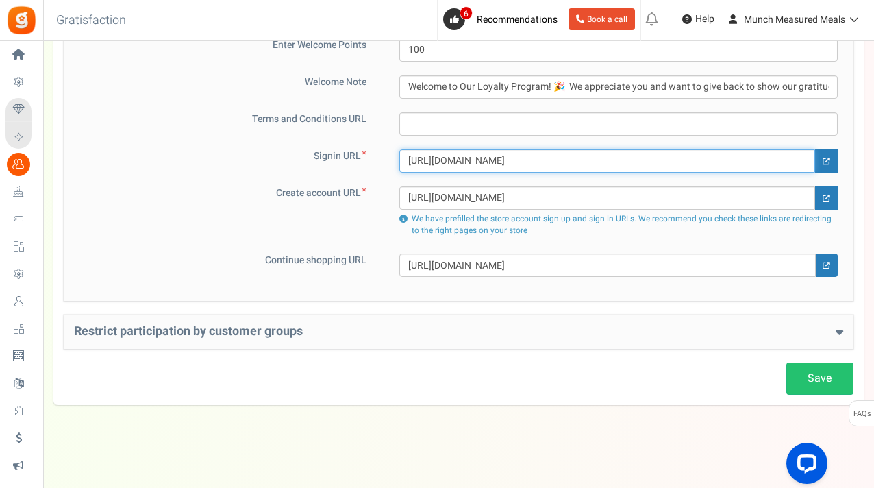
click at [635, 162] on input "[URL][DOMAIN_NAME]" at bounding box center [608, 160] width 416 height 23
paste input "#!/~/"
type input "[URL][DOMAIN_NAME]"
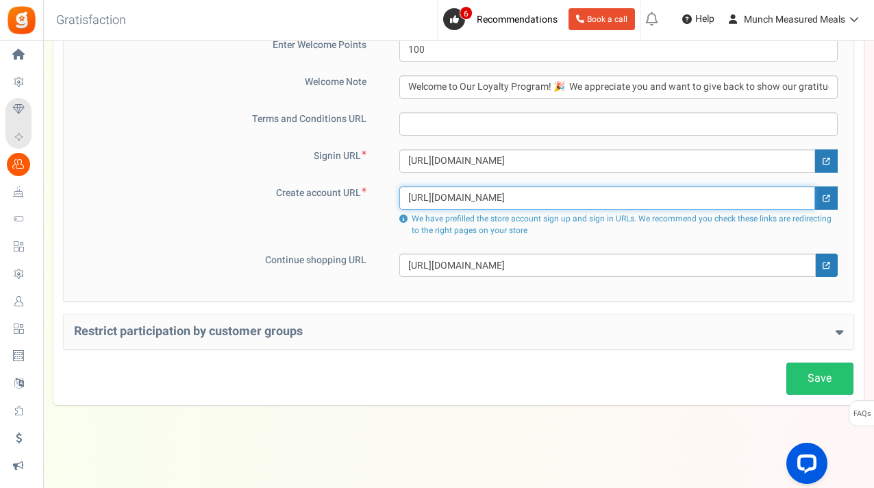
click at [662, 194] on input "[URL][DOMAIN_NAME]" at bounding box center [608, 197] width 416 height 23
paste input "#!/~/"
type input "[URL][DOMAIN_NAME]"
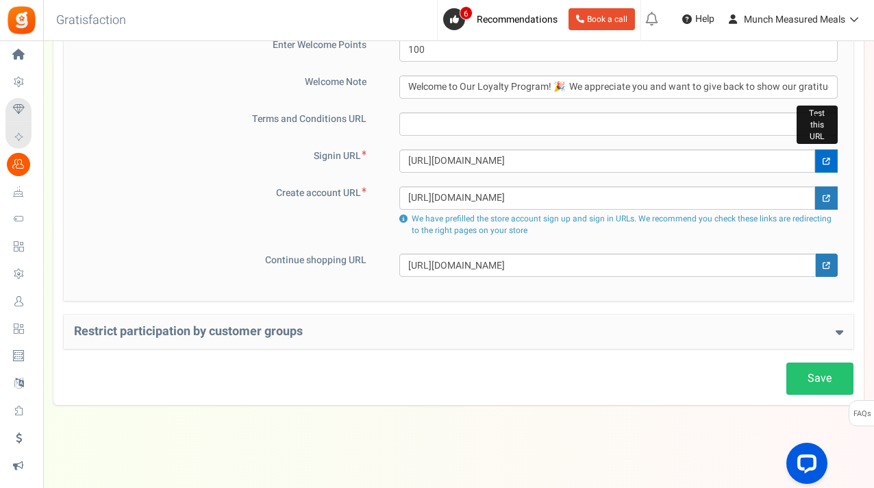
click at [826, 156] on link at bounding box center [826, 160] width 23 height 23
click at [805, 328] on h4 "Restrict participation by customer groups" at bounding box center [459, 332] width 770 height 14
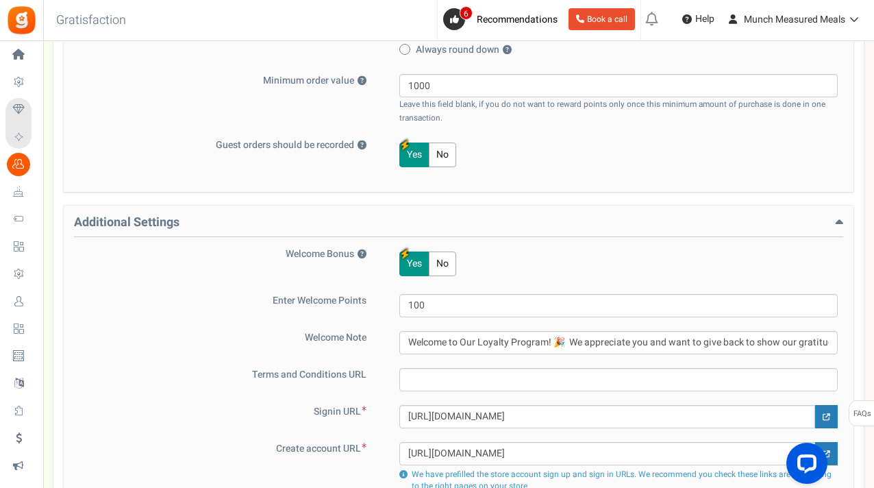
scroll to position [282, 0]
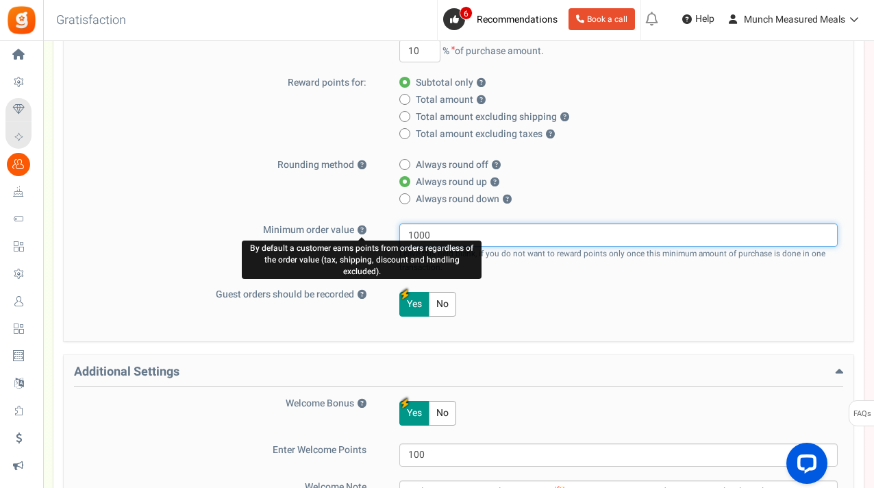
drag, startPoint x: 448, startPoint y: 225, endPoint x: 354, endPoint y: 225, distance: 93.9
click at [354, 225] on div "Minimum order value ? By default a customer earns points from orders regardless…" at bounding box center [459, 248] width 770 height 51
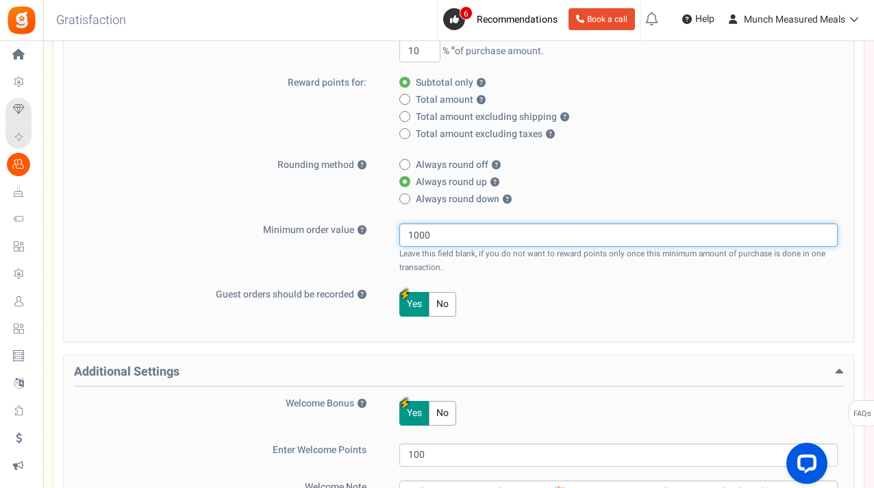
drag, startPoint x: 459, startPoint y: 231, endPoint x: 323, endPoint y: 231, distance: 136.4
click at [323, 231] on div "Minimum order value ? 1000 Leave this field blank, if you do not want to reward…" at bounding box center [459, 248] width 770 height 51
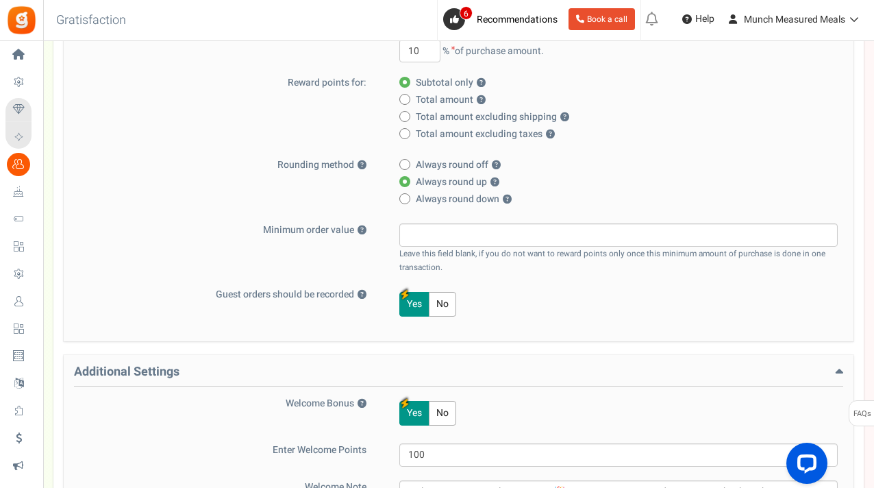
click at [537, 273] on div "Leave this field blank, if you do not want to reward points only once this mini…" at bounding box center [611, 248] width 454 height 51
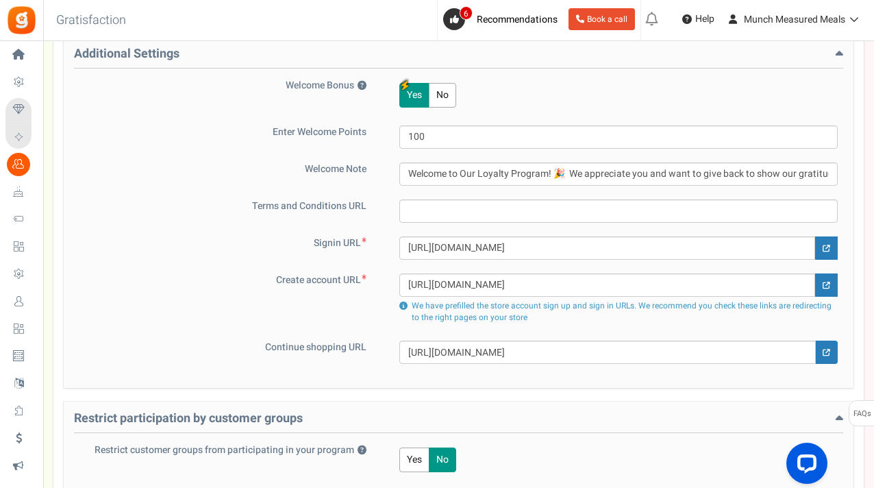
scroll to position [602, 0]
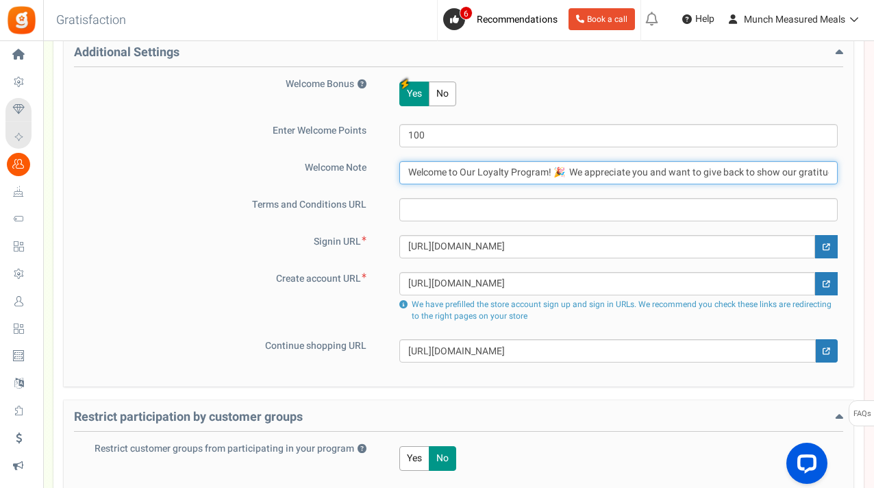
click at [611, 162] on input "Welcome to Our Loyalty Program! 🎉 We appreciate you and want to give back to sh…" at bounding box center [619, 172] width 439 height 23
click at [610, 173] on input "Welcome to Our Loyalty Program! 🎉 We appreciate you and want to give back to sh…" at bounding box center [619, 172] width 439 height 23
paste input "Hey, Munch fan! 💚 We’re saying thanks with [PERSON_NAME] rewards. Earn points f…"
type input "Hey, Munch fan! 💚 We’re saying thanks with [PERSON_NAME] rewards. Earn points f…"
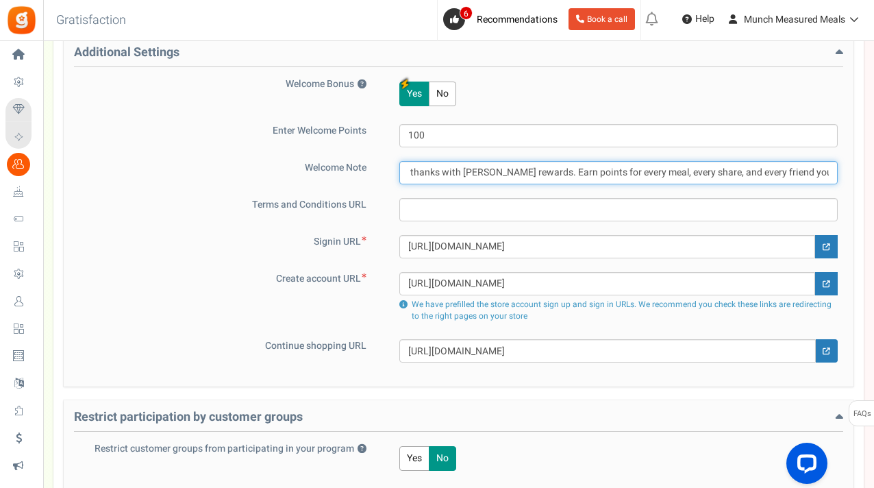
scroll to position [0, 0]
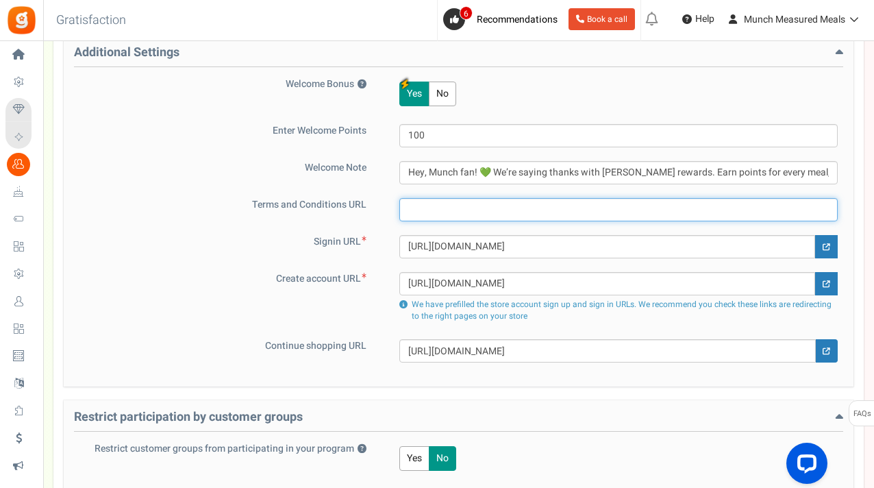
click at [506, 214] on input "text" at bounding box center [619, 209] width 439 height 23
paste input "Munch Rewards Terms & Conditions Welcome to Munch Rewards, our loyalty and refe…"
type input "Munch Rewards Terms & Conditions Welcome to Munch Rewards, our loyalty and refe…"
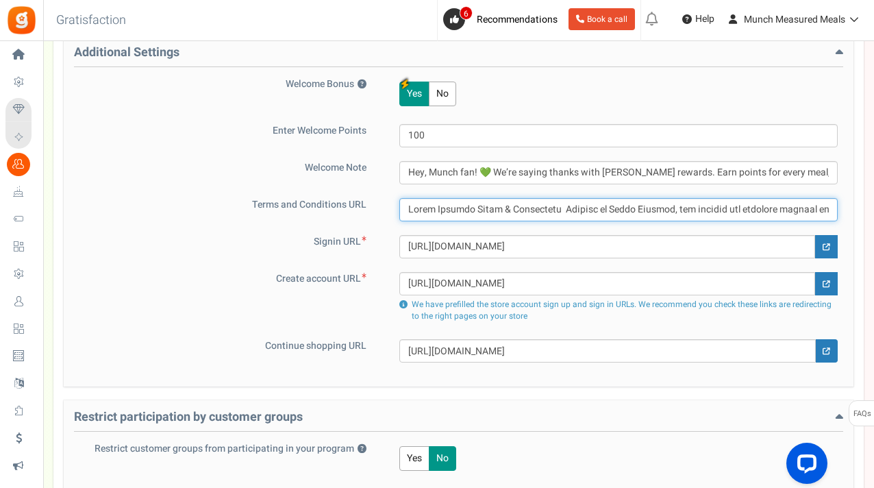
scroll to position [0, 6482]
click at [728, 205] on input "text" at bounding box center [619, 209] width 439 height 23
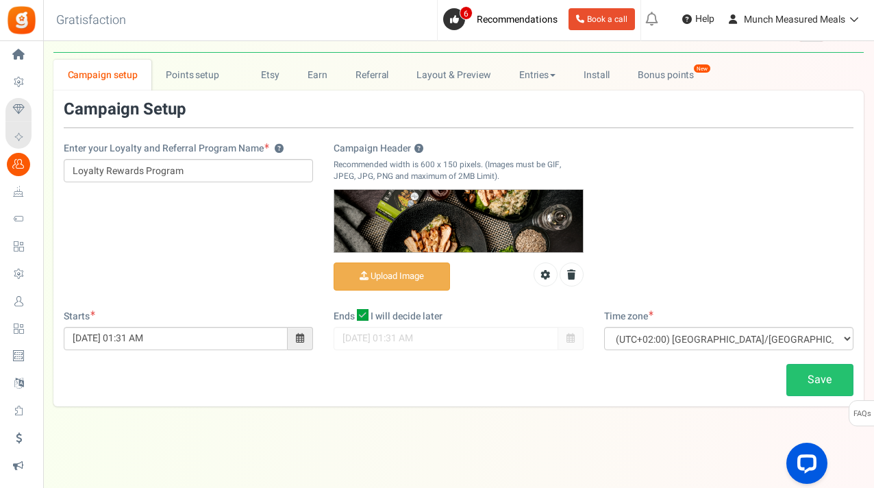
scroll to position [42, 0]
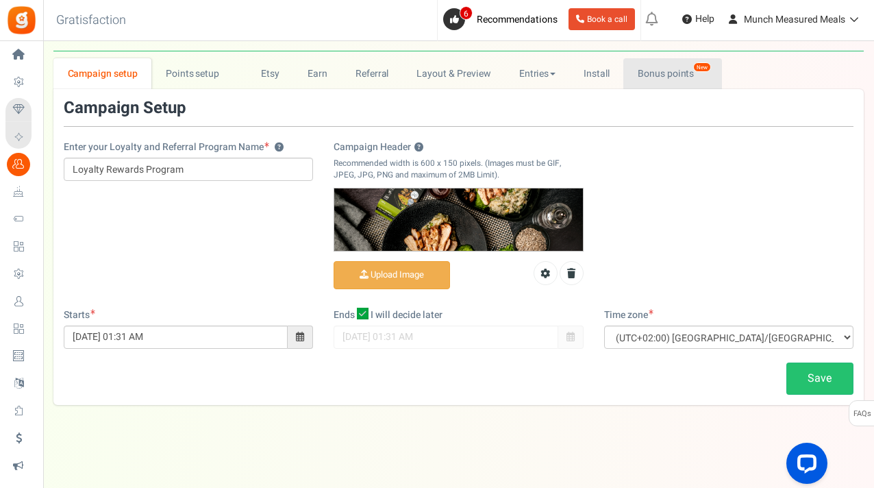
click at [651, 75] on link "Bonus points New" at bounding box center [673, 73] width 98 height 31
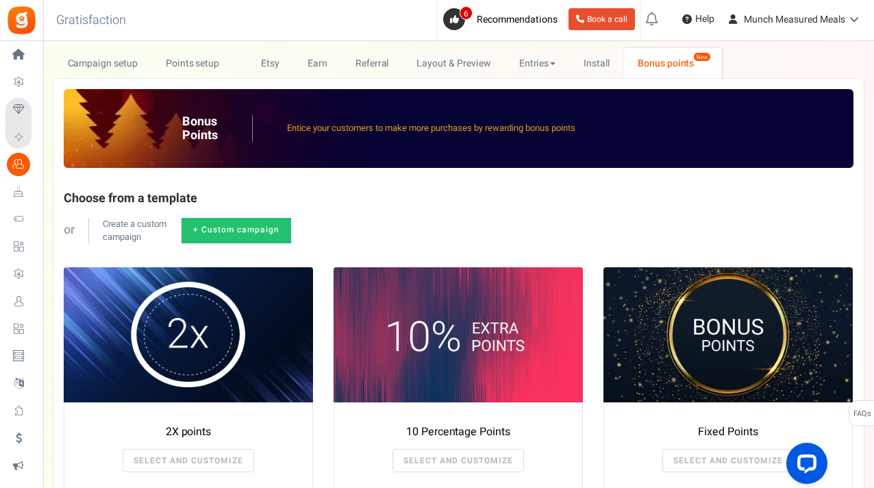
scroll to position [51, 0]
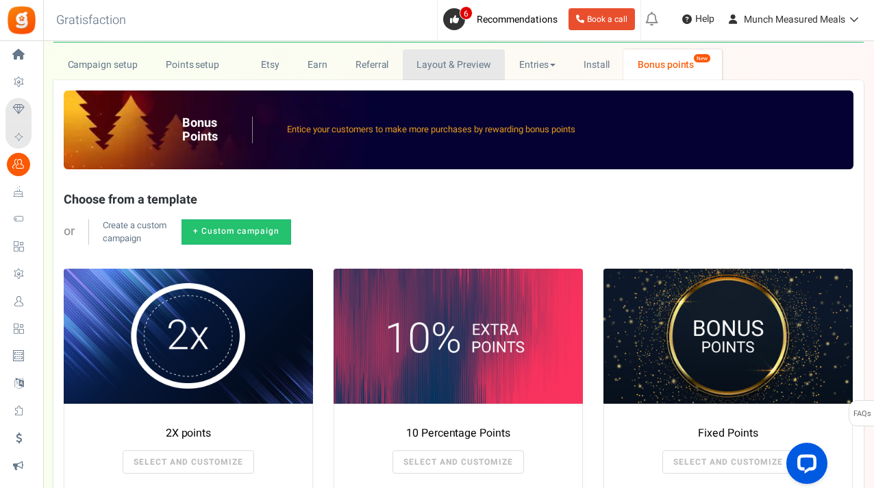
click at [454, 67] on link "Layout & Preview" at bounding box center [454, 64] width 102 height 31
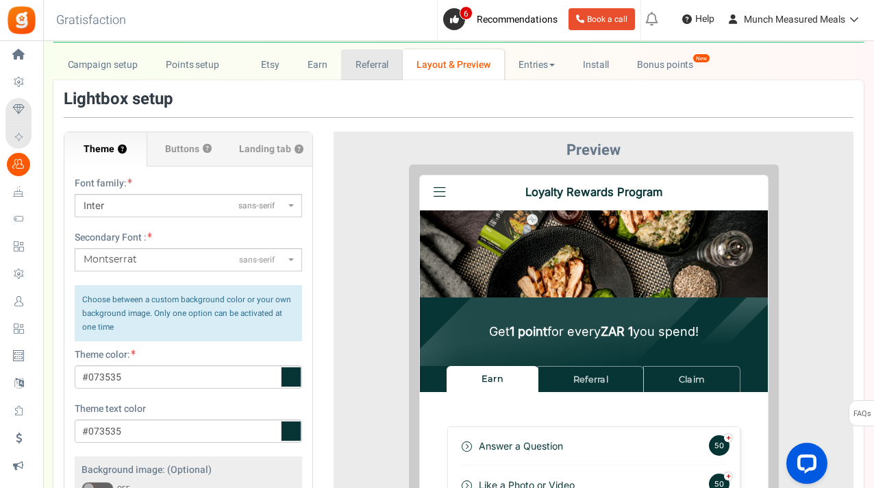
click at [375, 62] on link "Referral" at bounding box center [372, 64] width 62 height 31
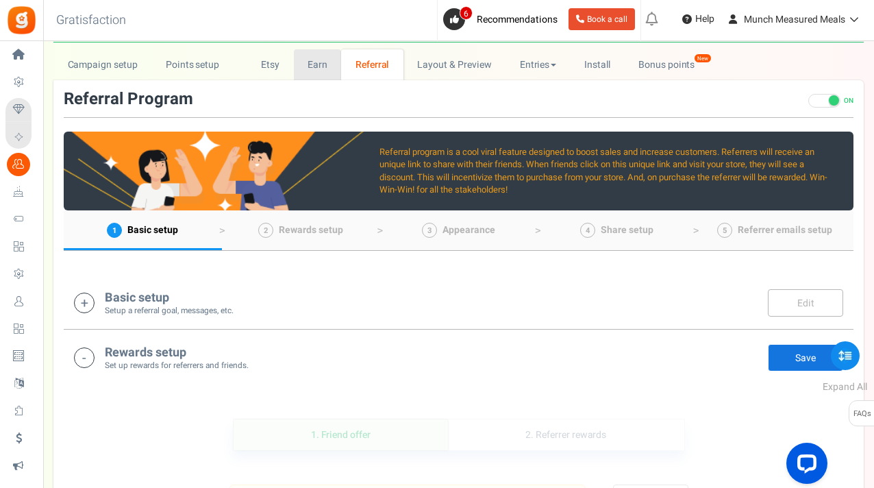
click at [304, 66] on link "Earn" at bounding box center [318, 64] width 48 height 31
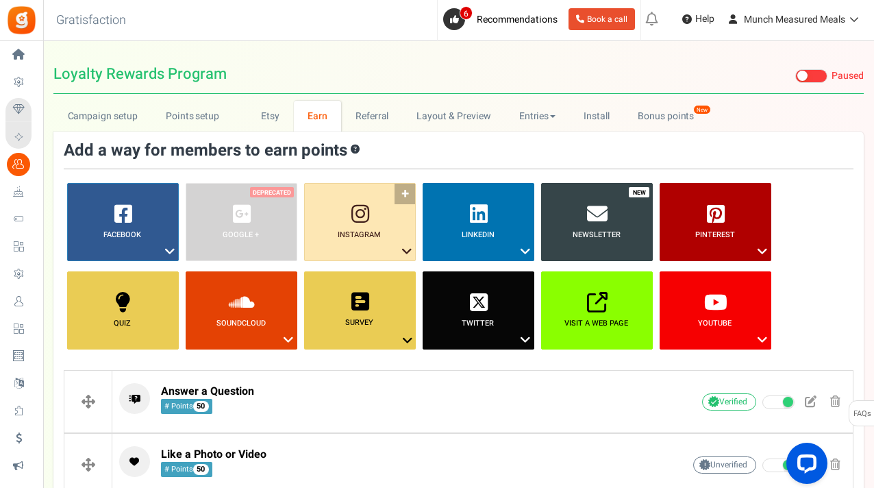
scroll to position [11, 0]
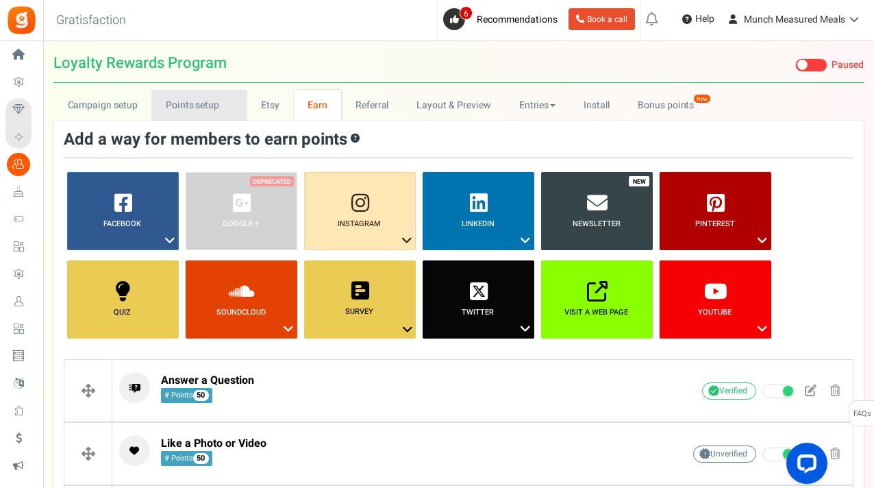
click at [212, 98] on link "Points setup New" at bounding box center [198, 105] width 95 height 31
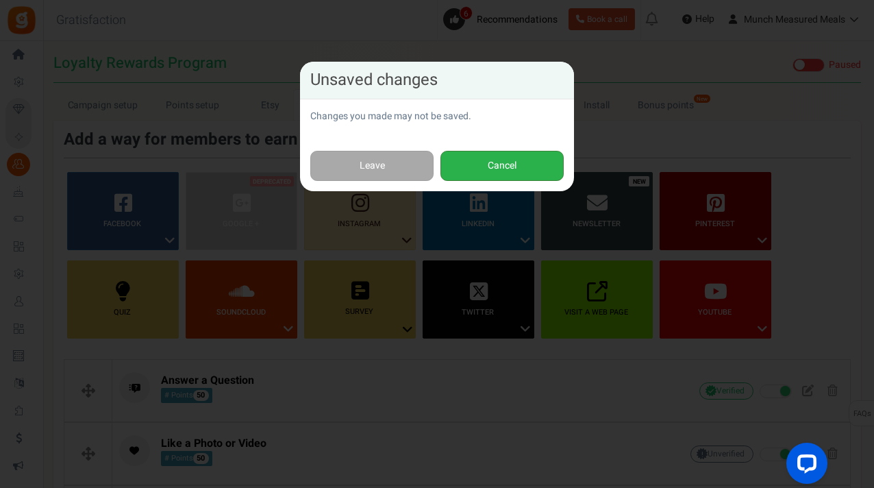
click at [491, 167] on button "Cancel" at bounding box center [502, 166] width 123 height 31
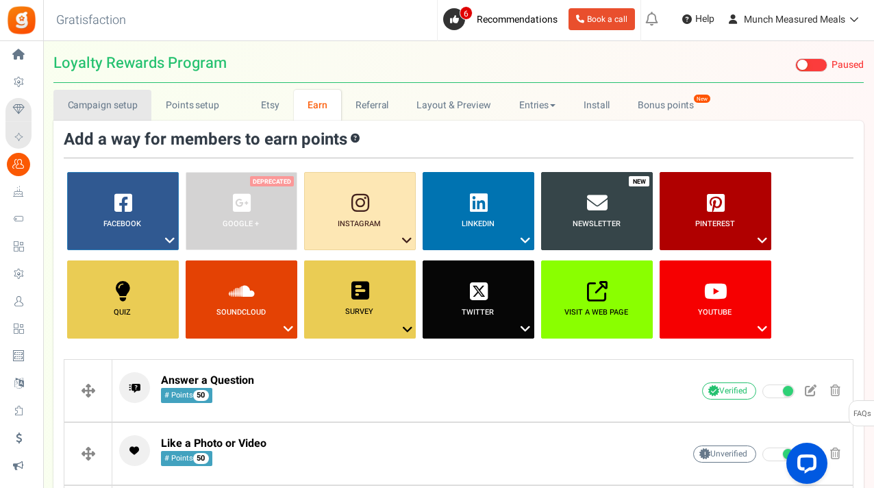
click at [139, 107] on link "Campaign setup" at bounding box center [102, 105] width 98 height 31
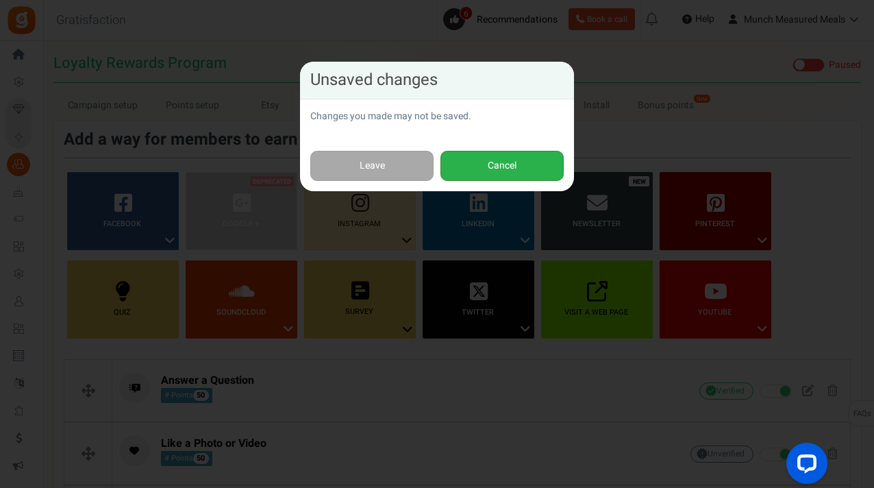
click at [502, 162] on button "Cancel" at bounding box center [502, 166] width 123 height 31
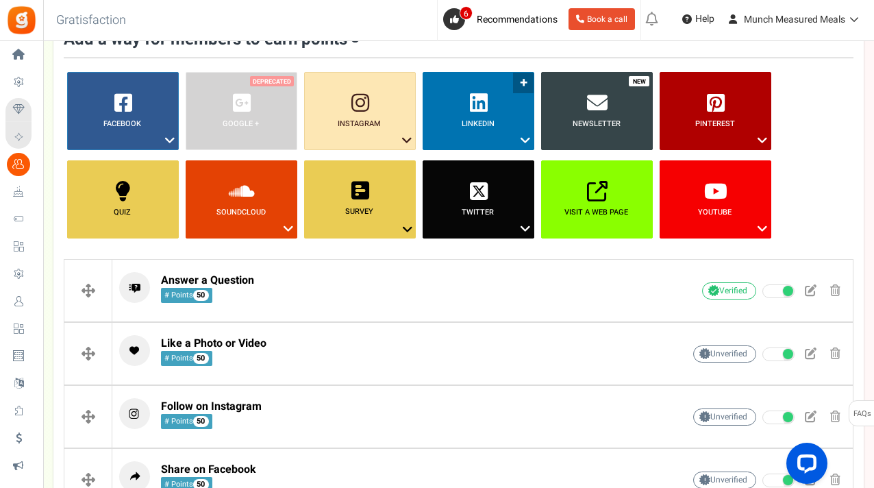
scroll to position [0, 0]
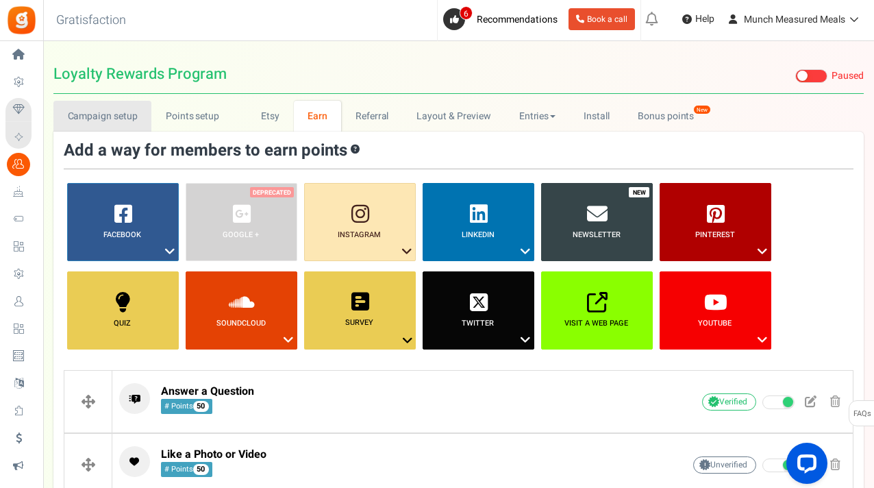
click at [117, 111] on link "Campaign setup" at bounding box center [102, 116] width 98 height 31
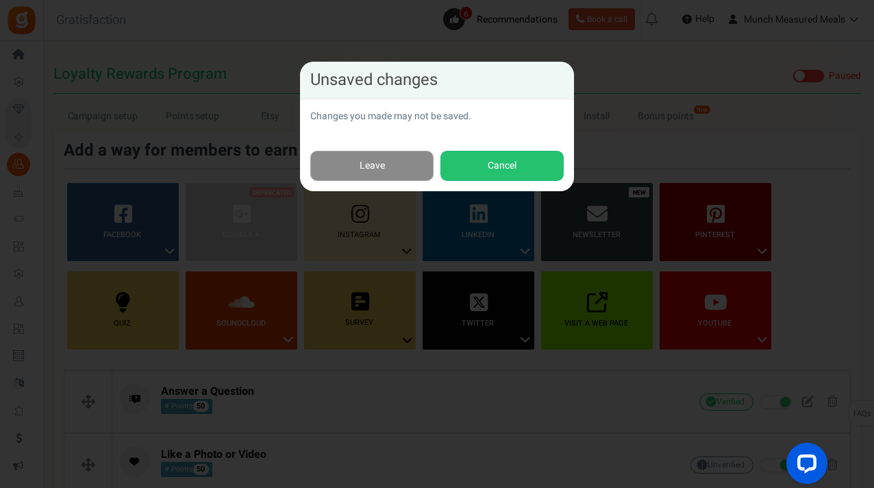
click at [374, 158] on link "Leave" at bounding box center [371, 166] width 123 height 31
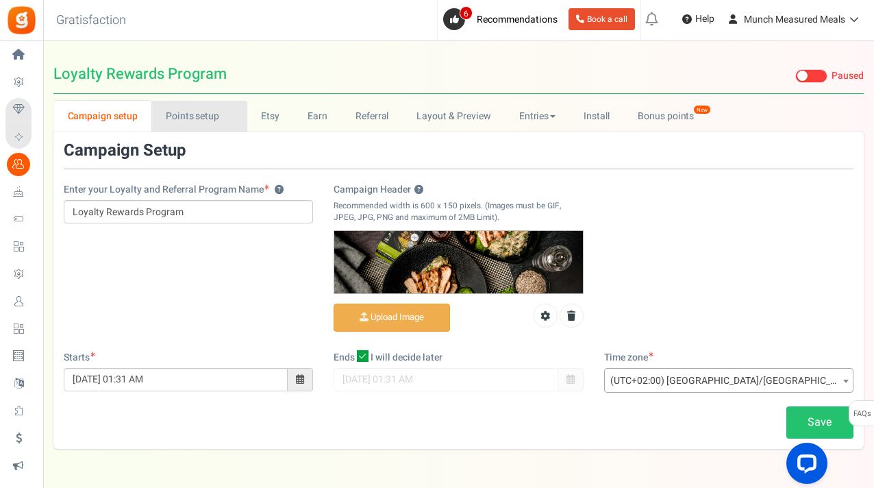
click at [217, 113] on link "Points setup New" at bounding box center [198, 116] width 95 height 31
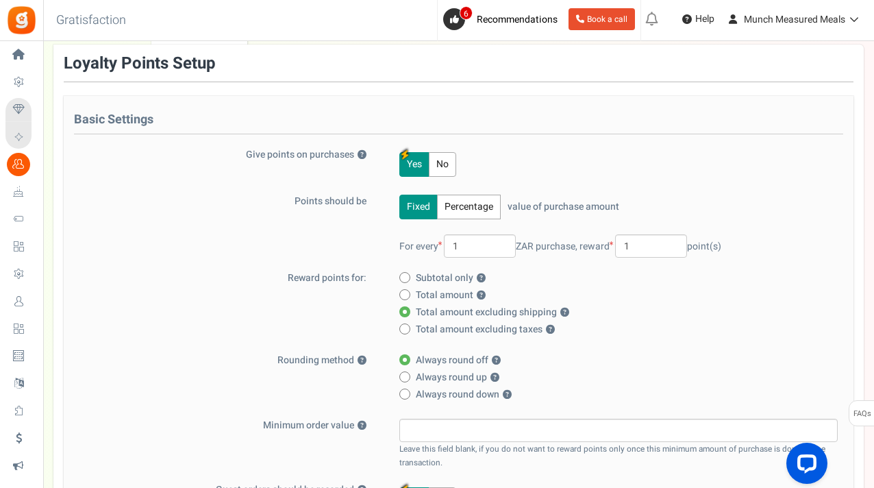
scroll to position [146, 0]
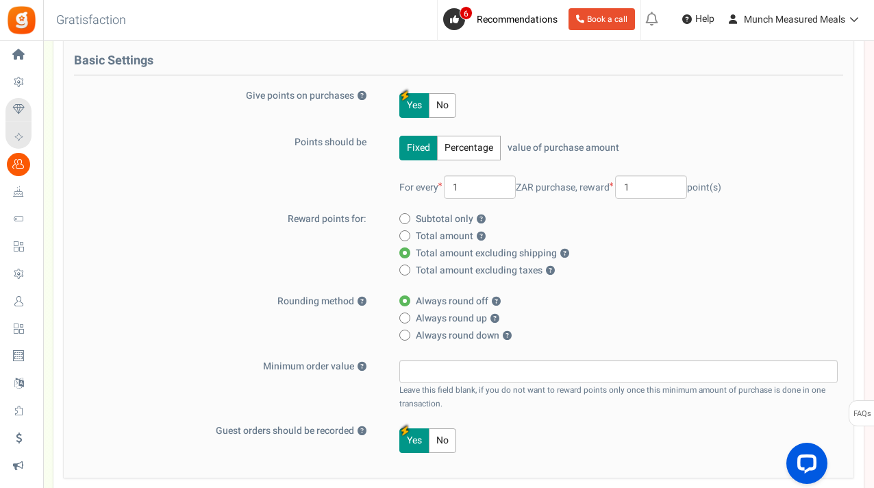
click at [476, 149] on button "Percentage" at bounding box center [469, 148] width 64 height 25
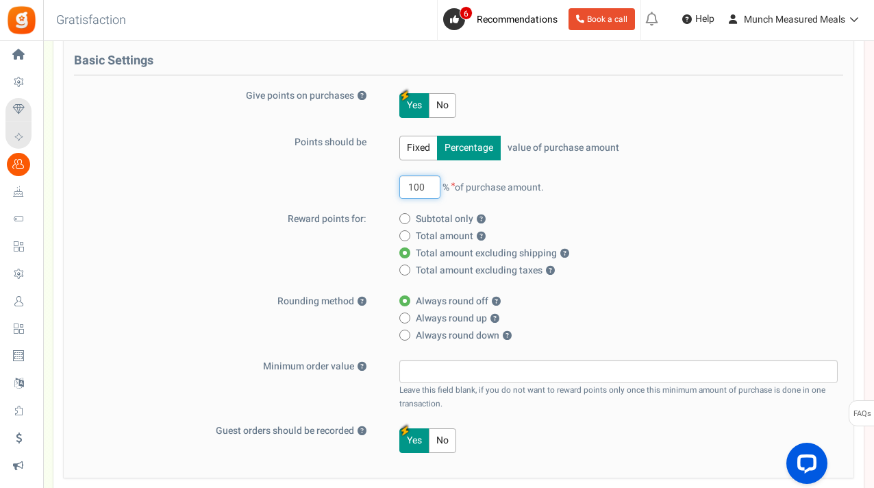
click at [425, 181] on input "100" at bounding box center [420, 186] width 41 height 23
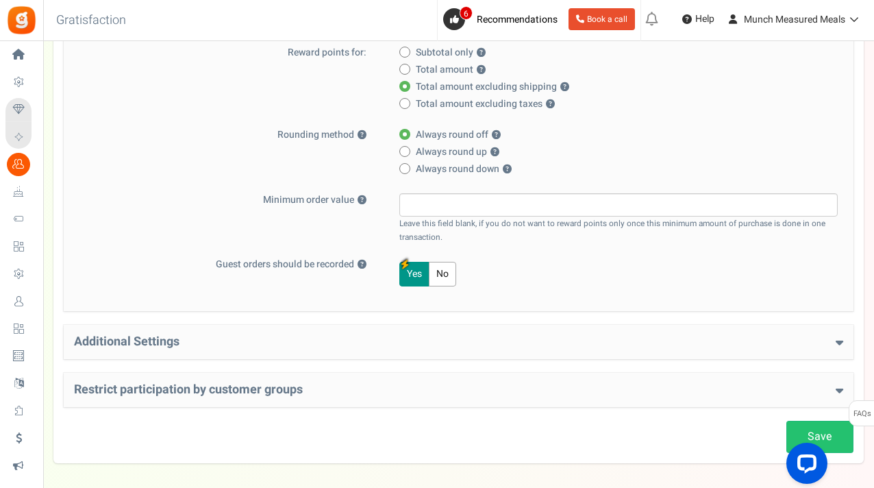
scroll to position [371, 0]
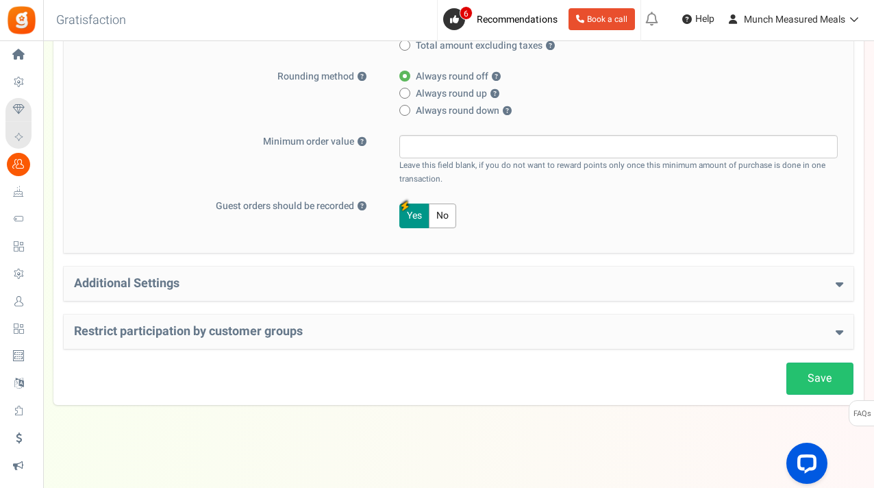
type input "10"
click at [421, 267] on div "Additional Settings Welcome Bonus ? Yes No Enter Welcome Points 100 Welcome Not…" at bounding box center [459, 284] width 790 height 34
click at [418, 278] on h4 "Additional Settings" at bounding box center [459, 284] width 770 height 14
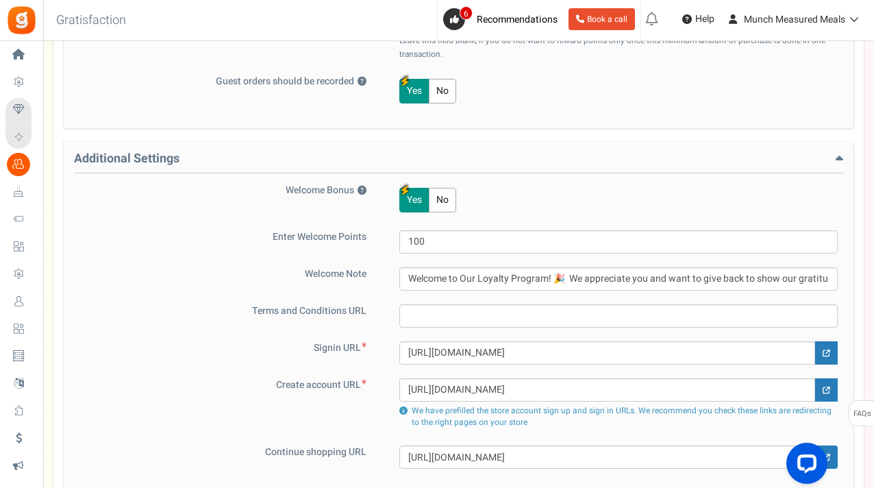
scroll to position [561, 0]
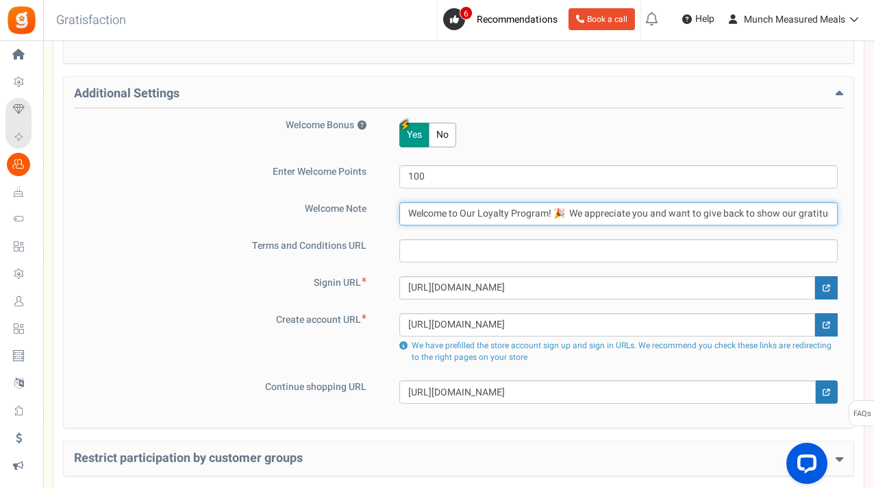
click at [470, 219] on input "Welcome to Our Loyalty Program! 🎉 We appreciate you and want to give back to sh…" at bounding box center [619, 213] width 439 height 23
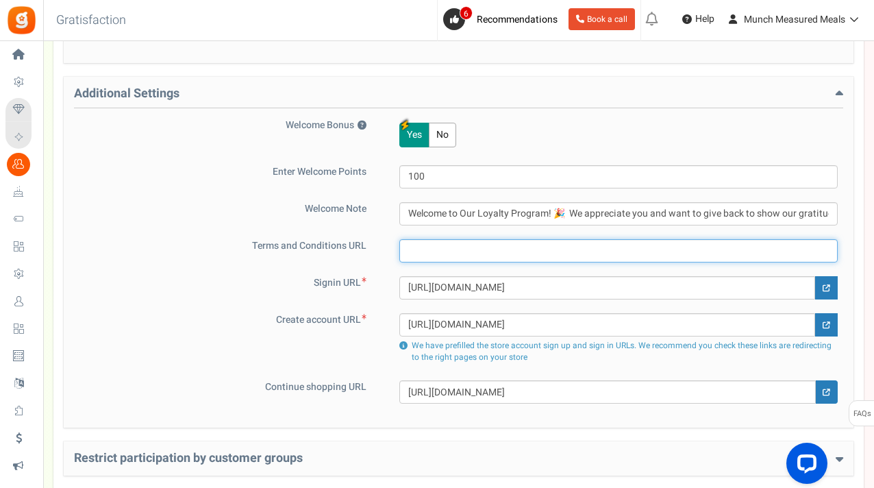
click at [447, 253] on input "text" at bounding box center [619, 250] width 439 height 23
paste input "Munch Rewards Terms & Conditions Welcome to Munch Rewards, our loyalty and refe…"
type input "Munch Rewards Terms & Conditions Welcome to Munch Rewards, our loyalty and refe…"
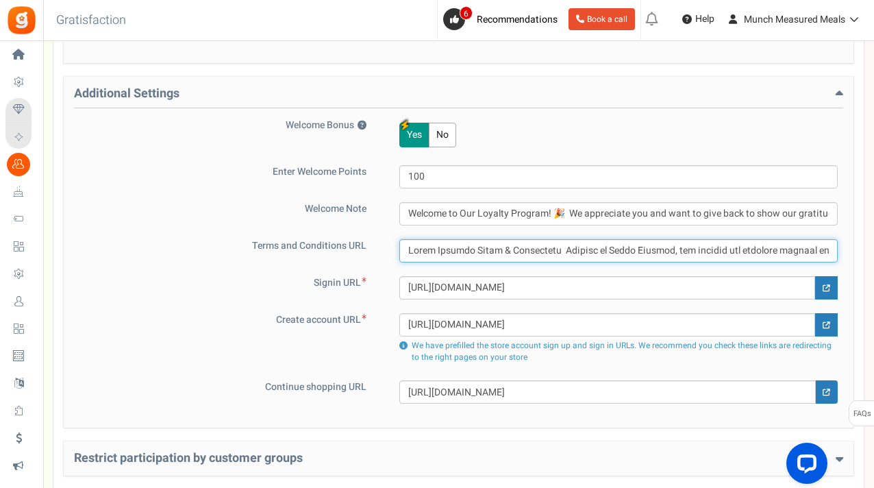
scroll to position [0, 6482]
drag, startPoint x: 726, startPoint y: 253, endPoint x: 451, endPoint y: 254, distance: 274.8
click at [451, 254] on input "text" at bounding box center [619, 250] width 439 height 23
click at [465, 248] on input "text" at bounding box center [619, 250] width 439 height 23
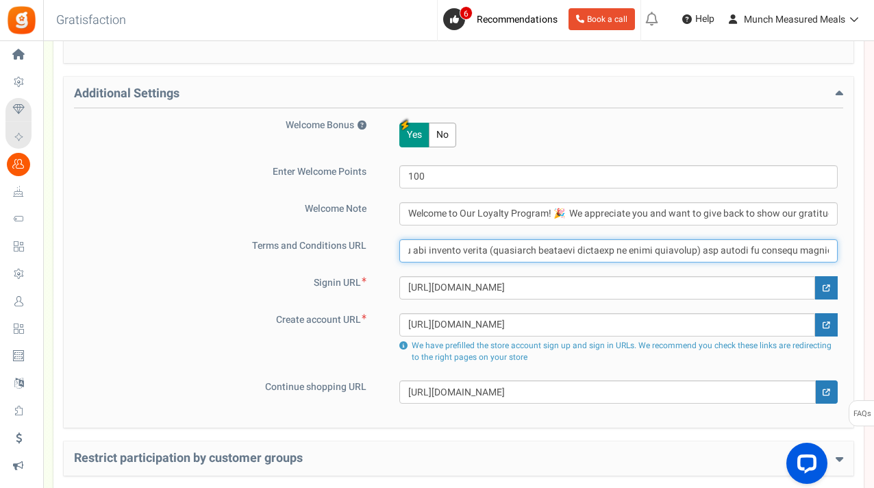
drag, startPoint x: 439, startPoint y: 249, endPoint x: 549, endPoint y: 252, distance: 109.7
click at [550, 253] on input "text" at bounding box center [619, 250] width 439 height 23
click at [493, 253] on input "text" at bounding box center [619, 250] width 439 height 23
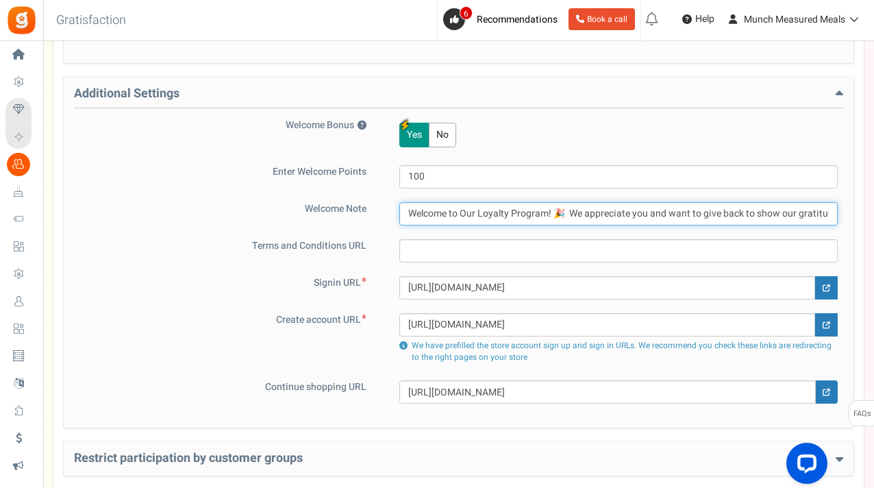
click at [526, 210] on input "Welcome to Our Loyalty Program! 🎉 We appreciate you and want to give back to sh…" at bounding box center [619, 213] width 439 height 23
paste input "Hey, Munch fan! 💚 We’re saying thanks with [PERSON_NAME] rewards. Earn points f…"
type input "Hey, Munch fan! 💚 We’re saying thanks with [PERSON_NAME] rewards. Earn points f…"
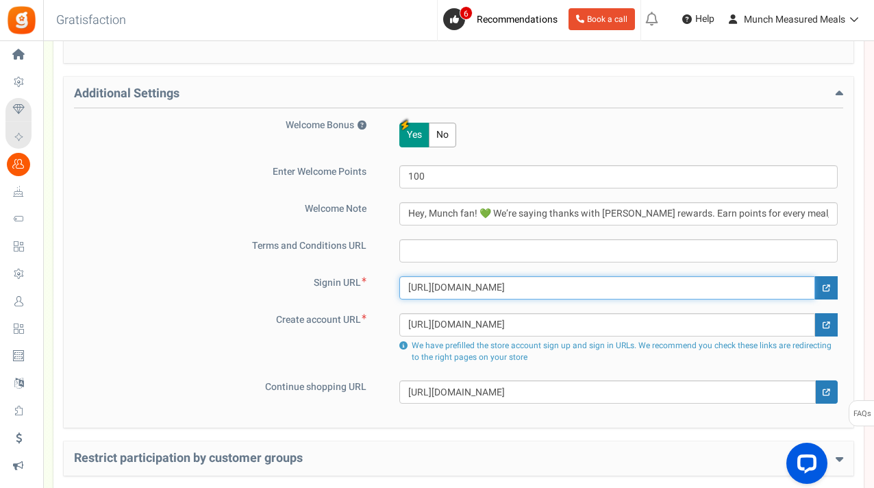
click at [616, 294] on input "[URL][DOMAIN_NAME]" at bounding box center [608, 287] width 416 height 23
paste input "#!/~/account"
type input "[URL][DOMAIN_NAME]"
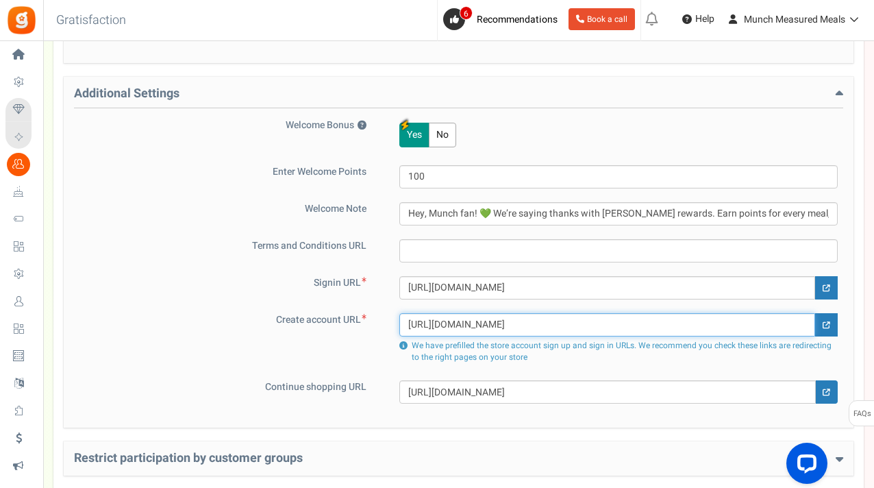
click at [663, 323] on input "[URL][DOMAIN_NAME]" at bounding box center [608, 324] width 416 height 23
paste input "#!/~/account"
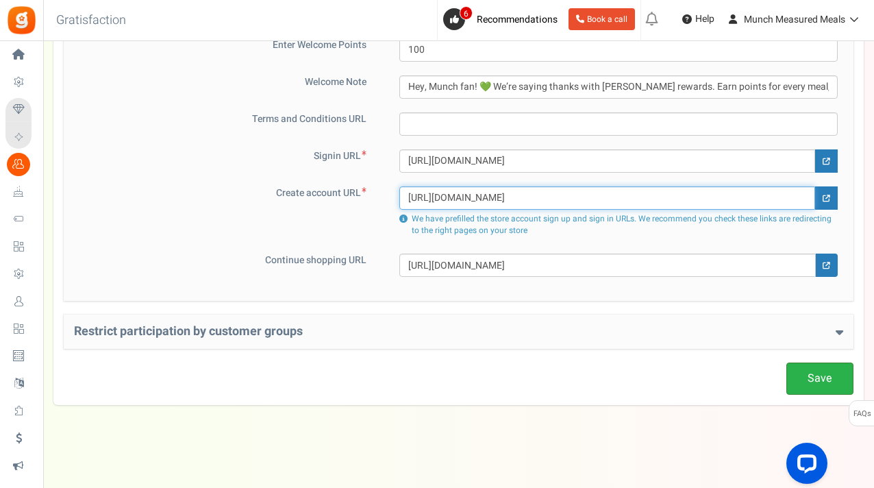
type input "[URL][DOMAIN_NAME]"
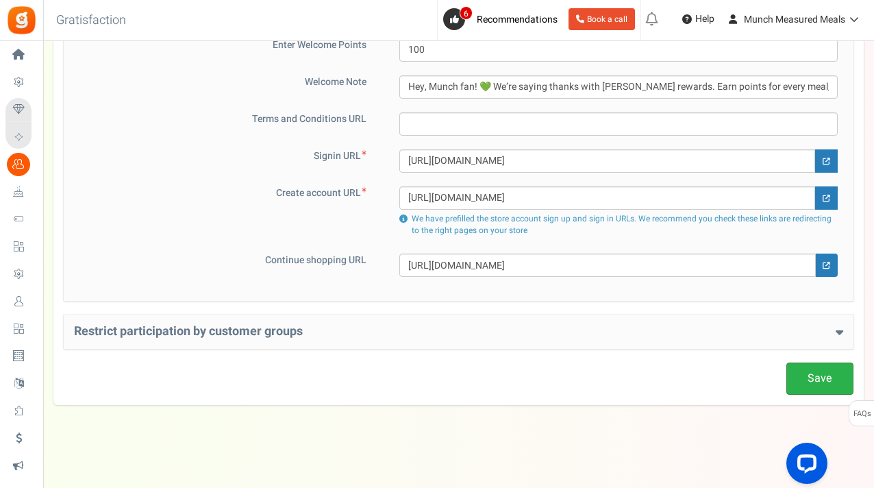
click at [820, 378] on link "Save" at bounding box center [820, 379] width 67 height 32
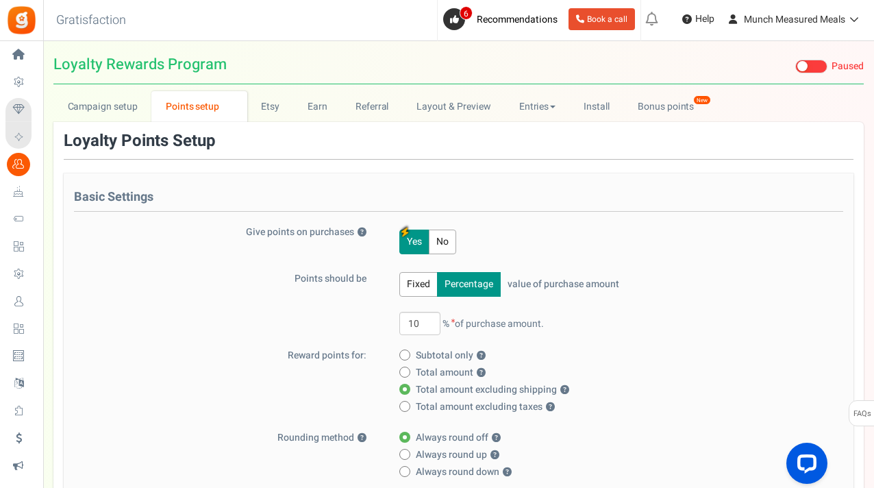
scroll to position [0, 0]
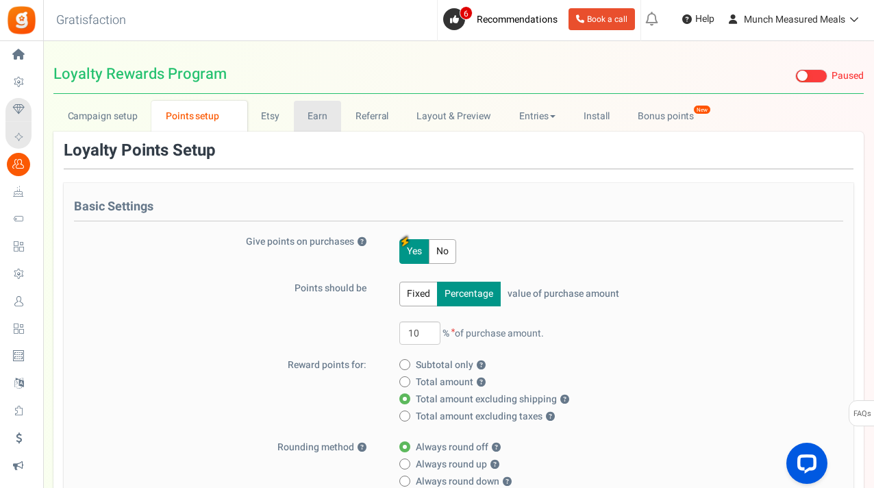
click at [326, 115] on link "Earn" at bounding box center [318, 116] width 48 height 31
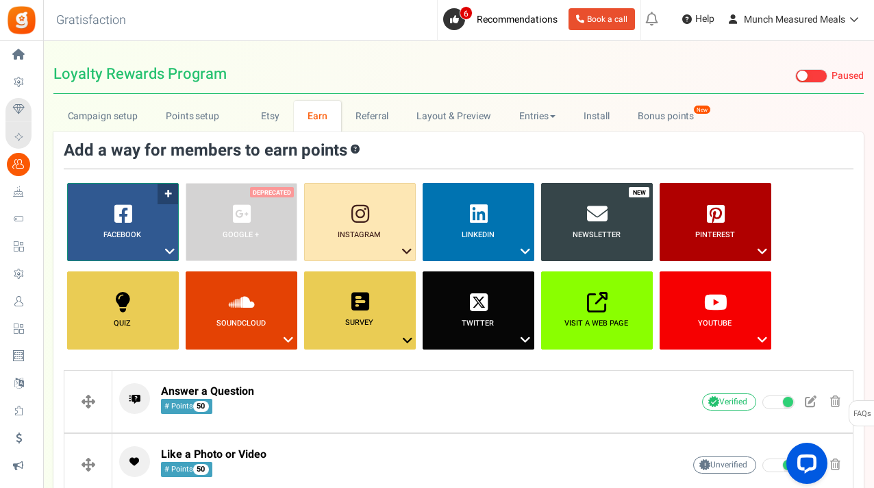
click at [164, 197] on link "Facebook ?" at bounding box center [123, 222] width 112 height 78
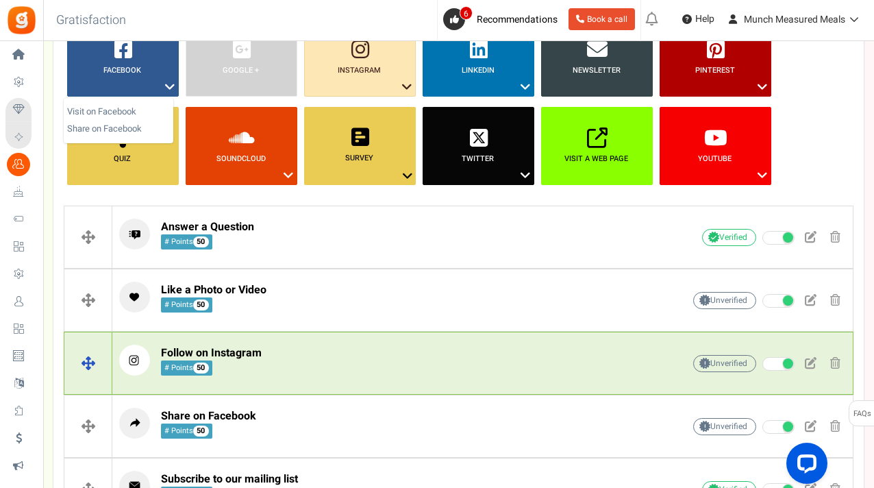
scroll to position [118, 0]
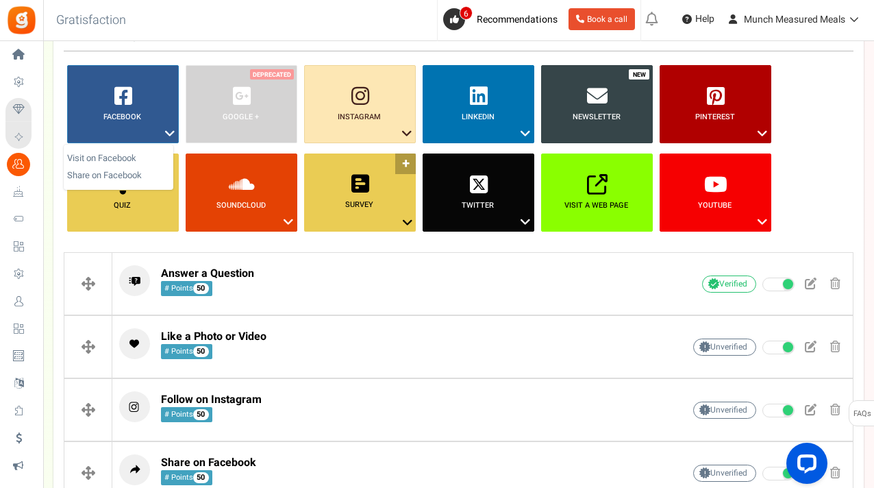
click at [371, 207] on b "Survey" at bounding box center [359, 205] width 28 height 12
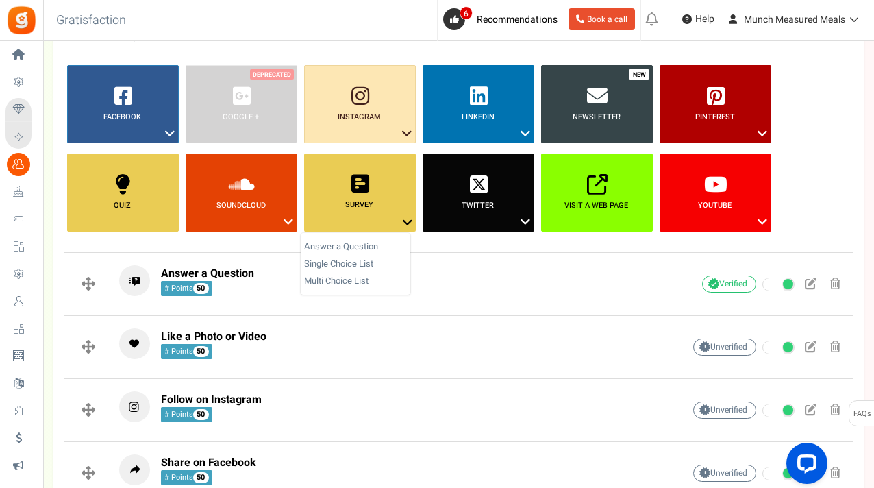
click at [613, 71] on link "Newsletter" at bounding box center [597, 104] width 112 height 78
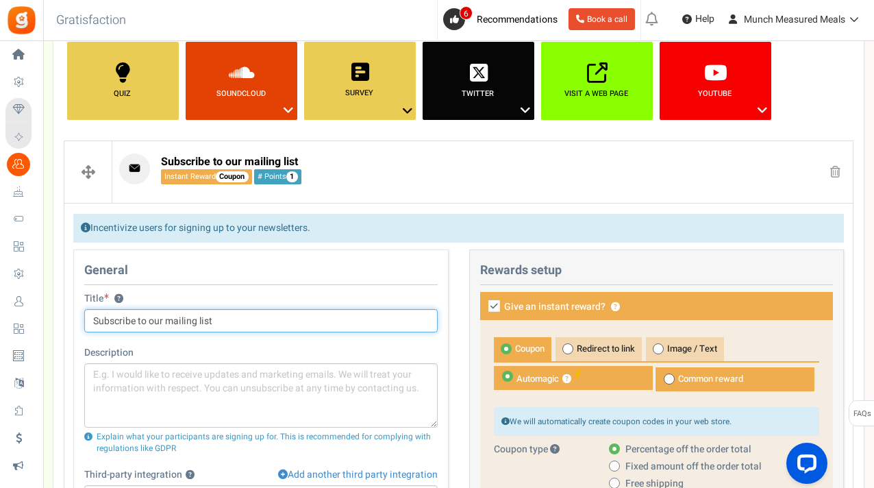
scroll to position [269, 0]
